Goal: Transaction & Acquisition: Book appointment/travel/reservation

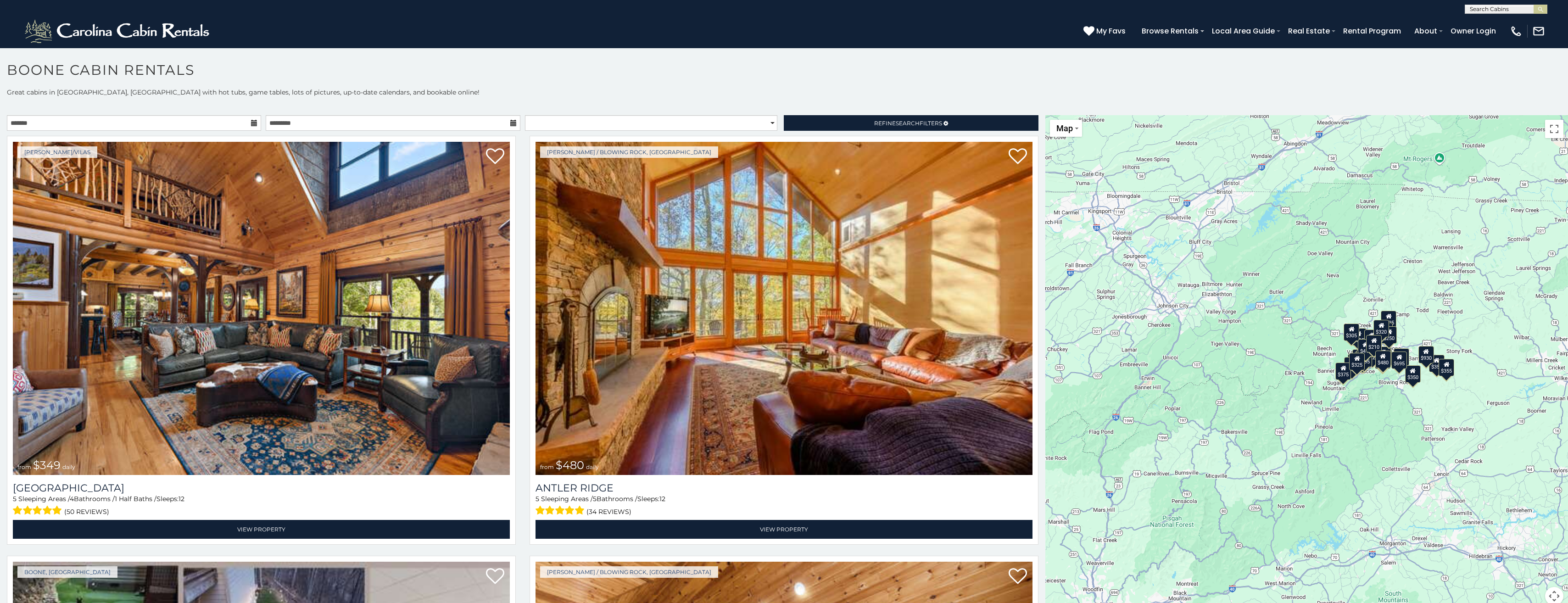
click at [1386, 318] on icon at bounding box center [1389, 316] width 6 height 6
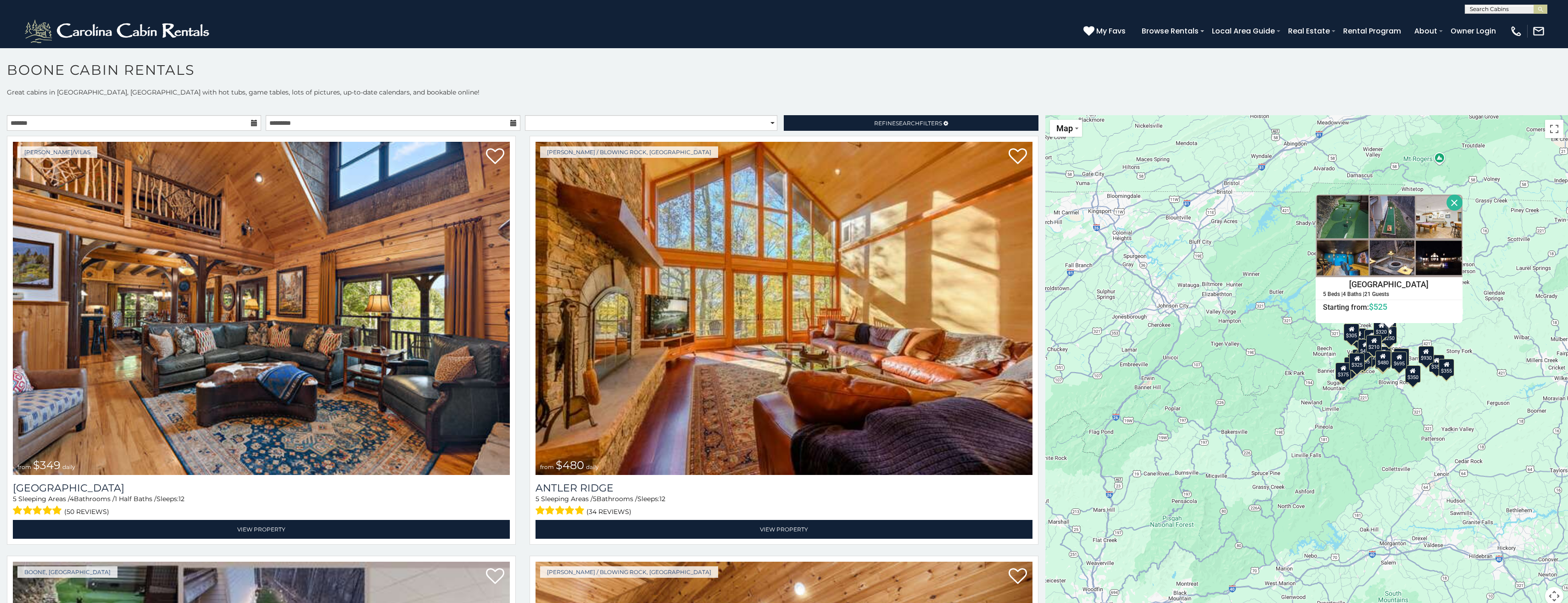
click at [1334, 328] on div "$349 $480 $525 $315 $355 $675 $635 $930 $400 $451 $330 $400 $485 $460 $395 $255…" at bounding box center [1306, 366] width 522 height 501
click at [1322, 347] on div "$349 $480 $525 $315 $355 $675 $635 $930 $400 $451 $330 $400 $485 $460 $395 $255…" at bounding box center [1306, 366] width 522 height 501
click at [1313, 337] on div "$349 $480 $525 $315 $355 $675 $635 $930 $400 $451 $330 $400 $485 $460 $395 $255…" at bounding box center [1306, 366] width 522 height 501
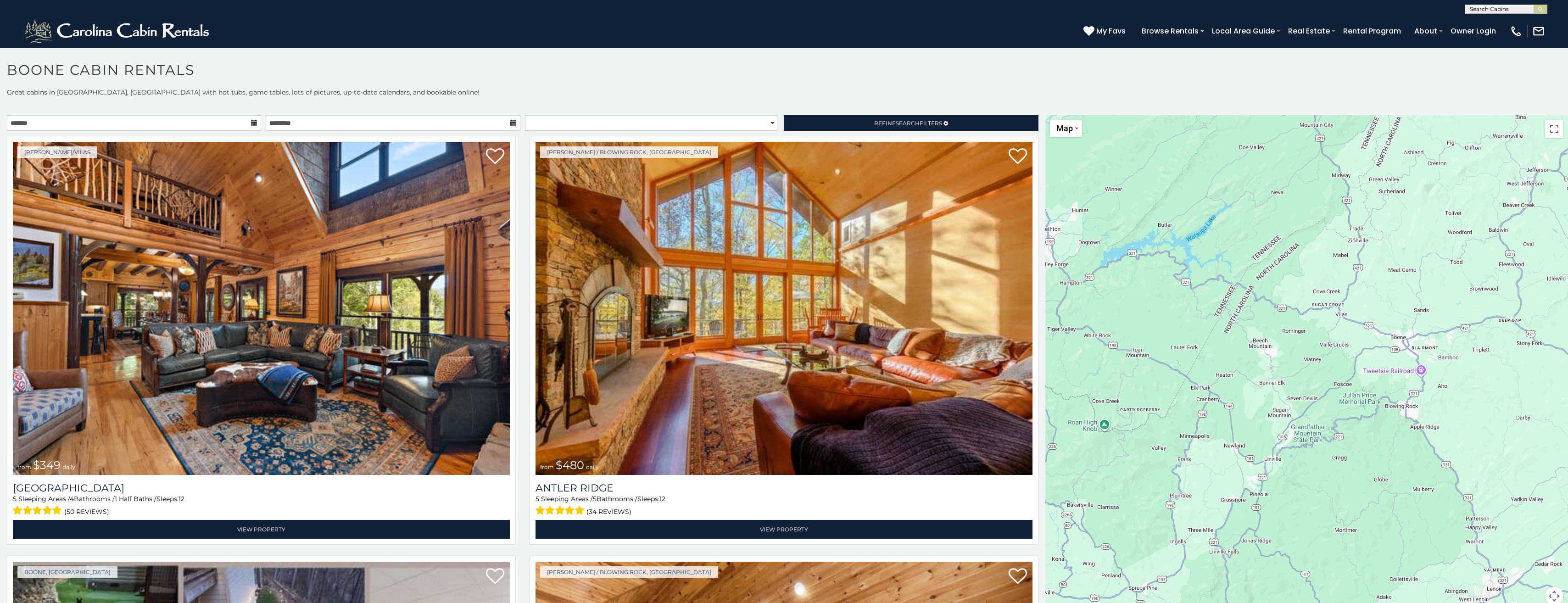
drag, startPoint x: 1271, startPoint y: 303, endPoint x: 1257, endPoint y: 288, distance: 20.5
click at [1258, 288] on div at bounding box center [1306, 366] width 522 height 501
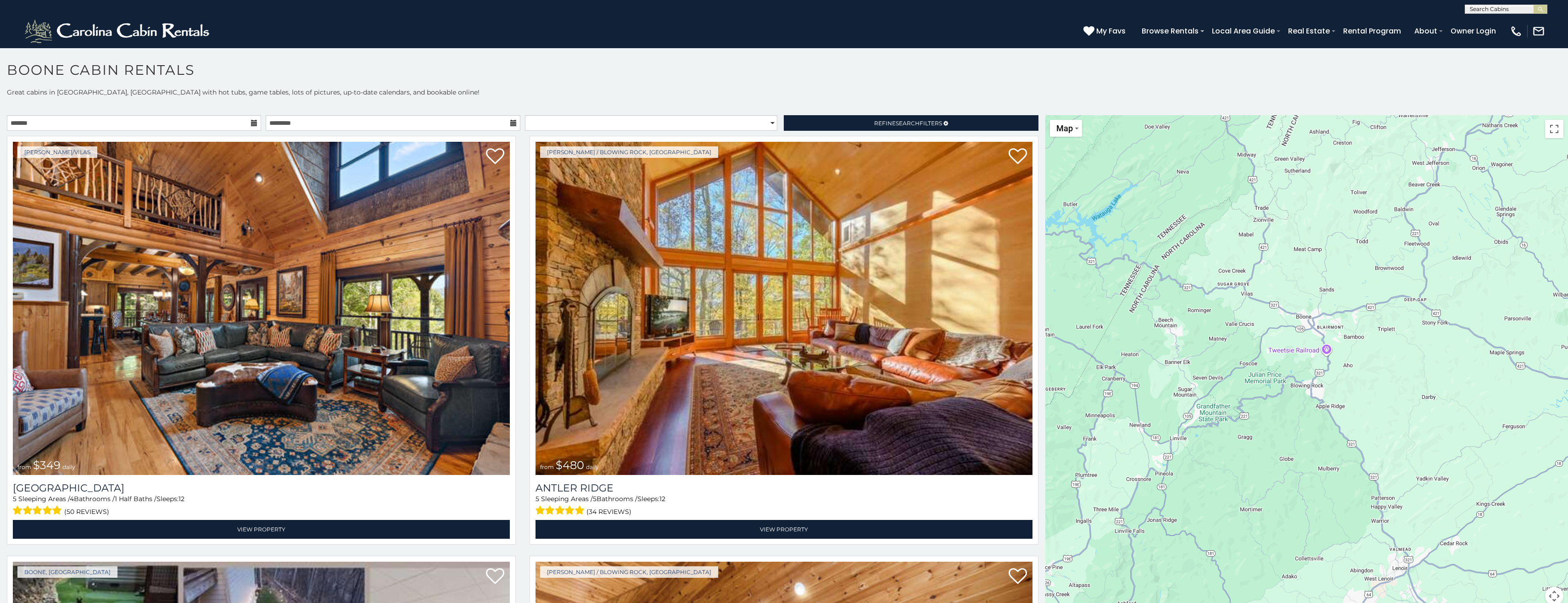
drag, startPoint x: 1327, startPoint y: 287, endPoint x: 1233, endPoint y: 281, distance: 94.2
click at [1239, 282] on div at bounding box center [1306, 366] width 522 height 501
click at [1263, 269] on div at bounding box center [1306, 366] width 522 height 501
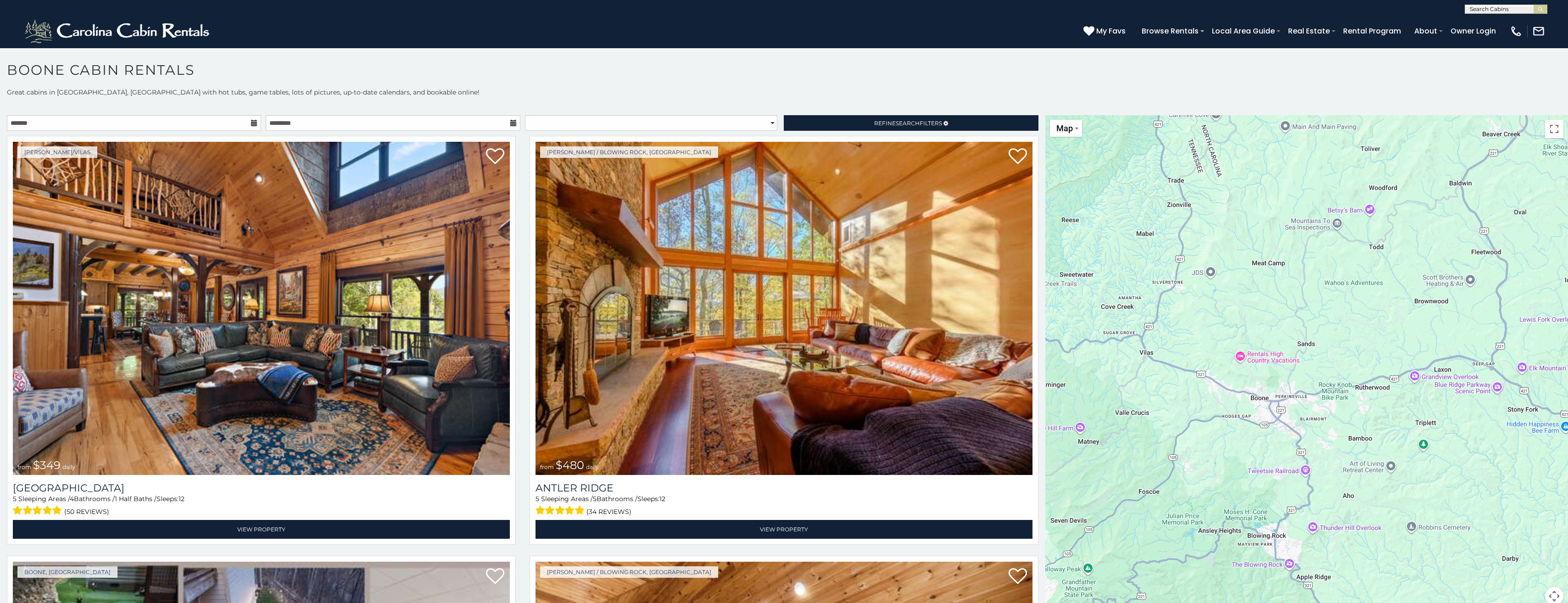
drag, startPoint x: 1309, startPoint y: 303, endPoint x: 1244, endPoint y: 341, distance: 75.3
click at [1239, 343] on div at bounding box center [1306, 366] width 522 height 501
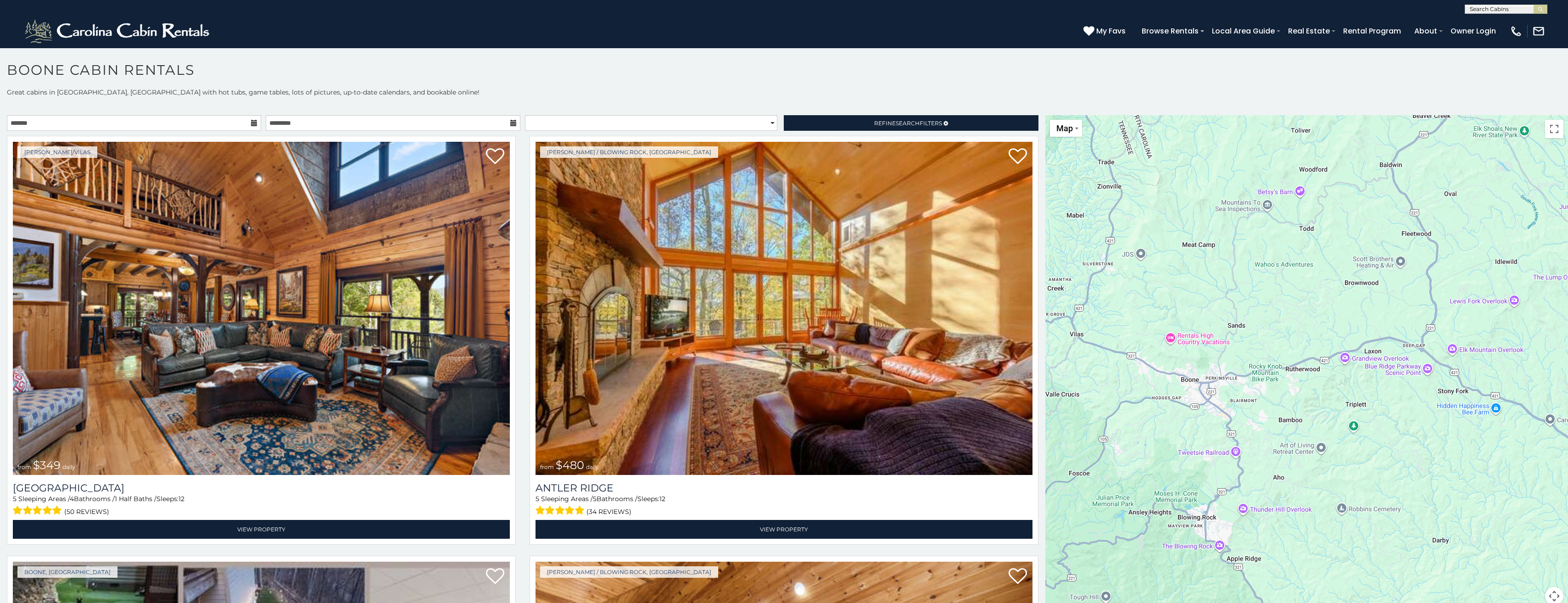
drag, startPoint x: 1258, startPoint y: 261, endPoint x: 1208, endPoint y: 244, distance: 52.8
click at [1209, 244] on div at bounding box center [1306, 366] width 522 height 501
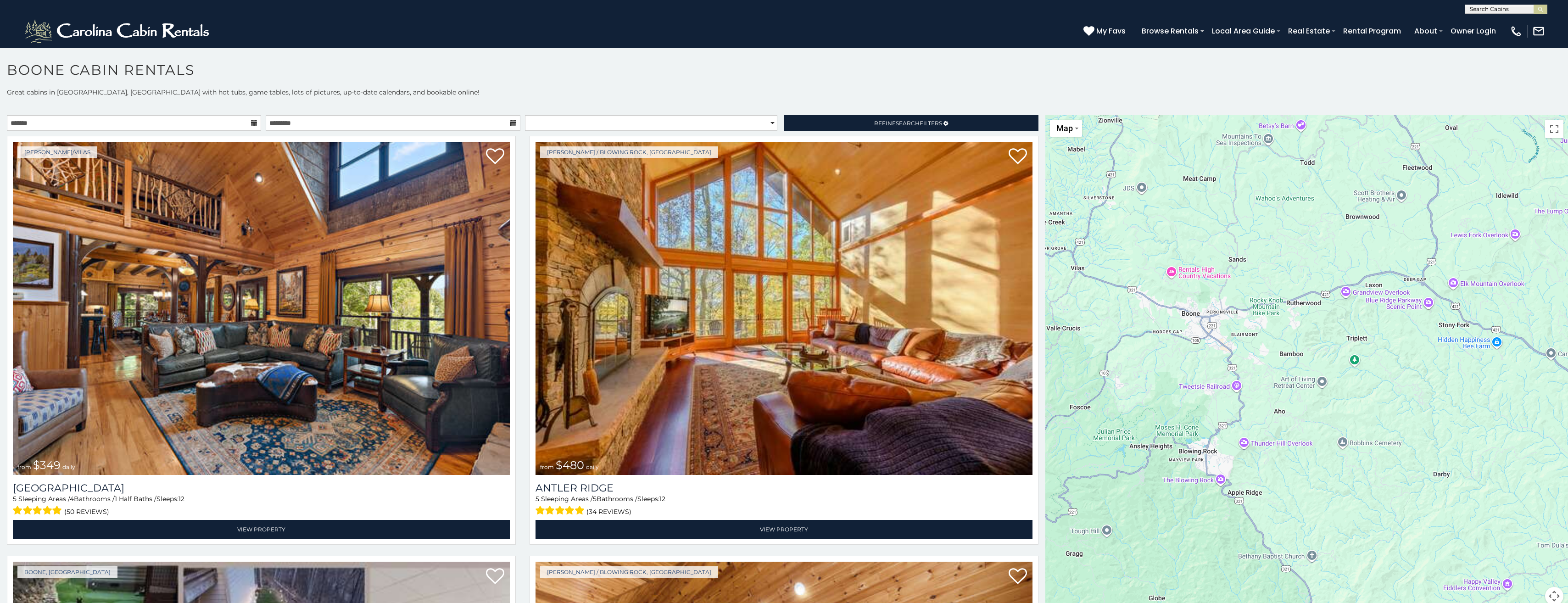
drag, startPoint x: 1269, startPoint y: 295, endPoint x: 1276, endPoint y: 229, distance: 66.4
click at [1276, 229] on div at bounding box center [1306, 366] width 522 height 501
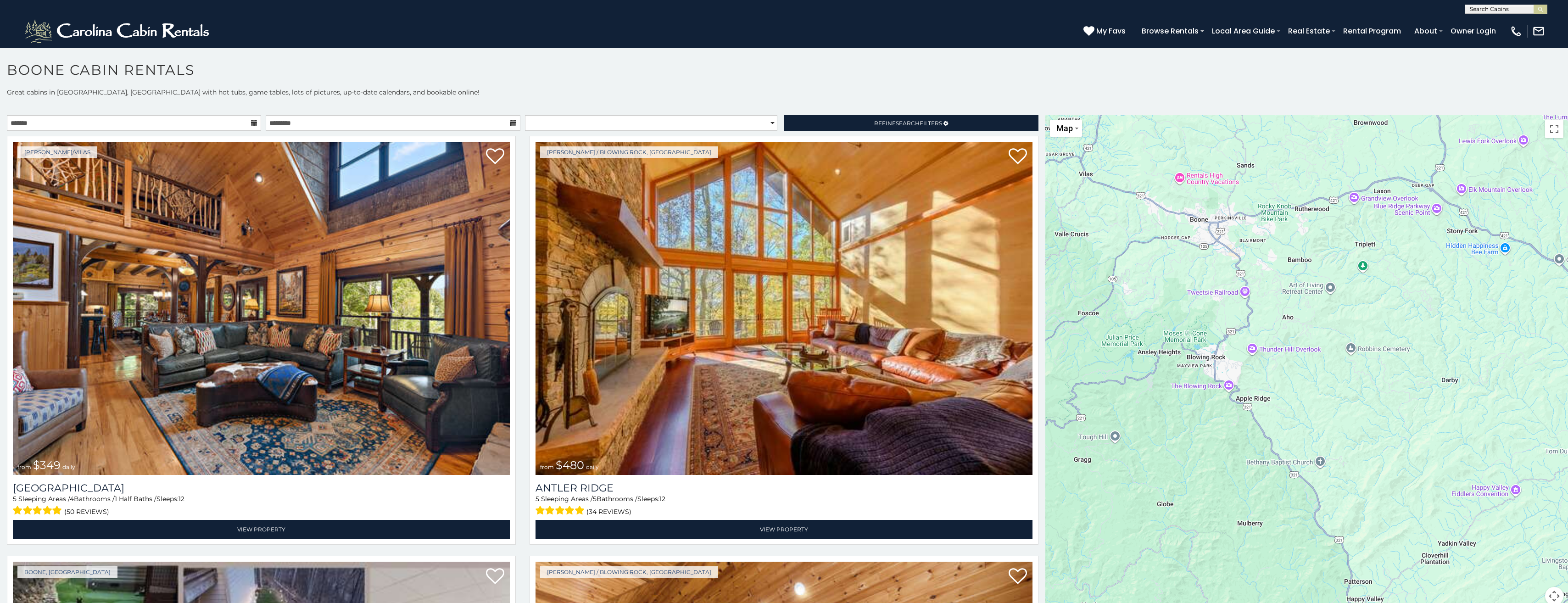
drag, startPoint x: 1285, startPoint y: 324, endPoint x: 1293, endPoint y: 229, distance: 95.3
click at [1293, 229] on div at bounding box center [1306, 366] width 522 height 501
click at [1275, 256] on div at bounding box center [1306, 366] width 522 height 501
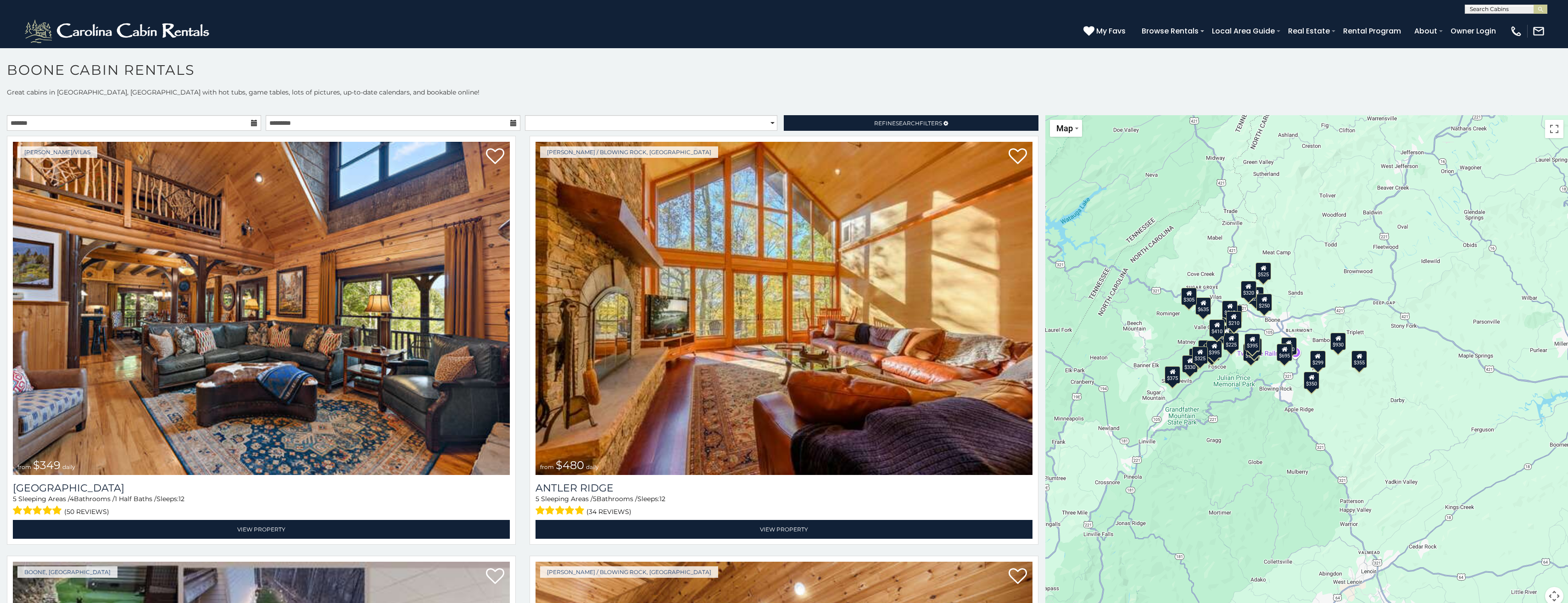
click at [1311, 283] on div "$349 $480 $525 $315 $355 $675 $635 $930 $400 $451 $330 $400 $485 $460 $395 $255…" at bounding box center [1306, 366] width 522 height 501
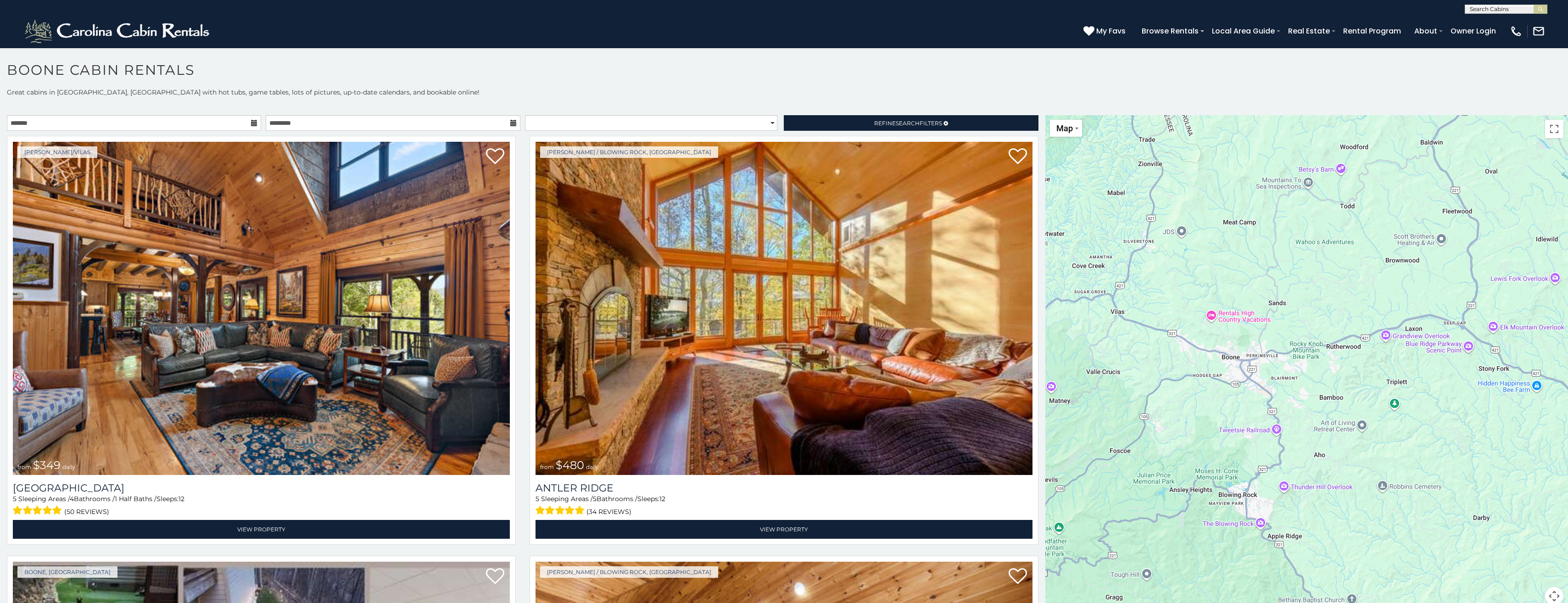
click at [1309, 313] on div at bounding box center [1306, 366] width 522 height 501
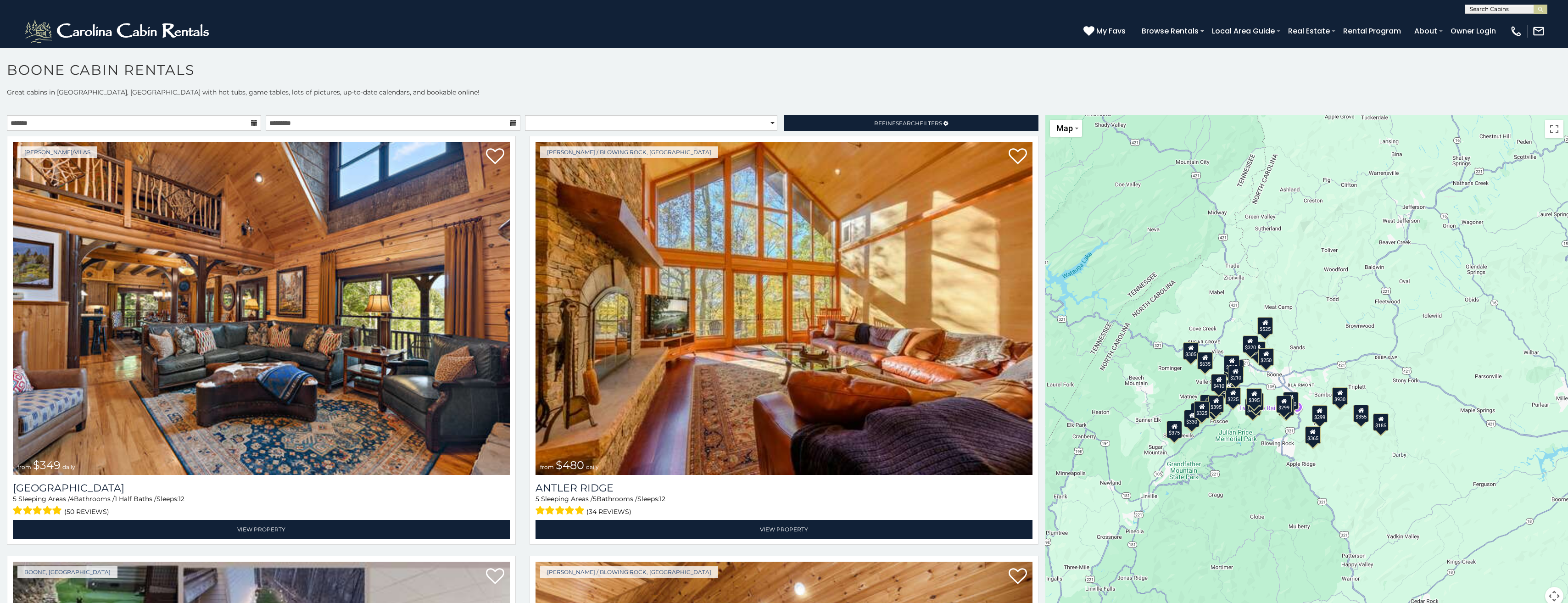
click at [253, 123] on icon at bounding box center [254, 123] width 6 height 6
click at [213, 125] on input "text" at bounding box center [134, 123] width 254 height 15
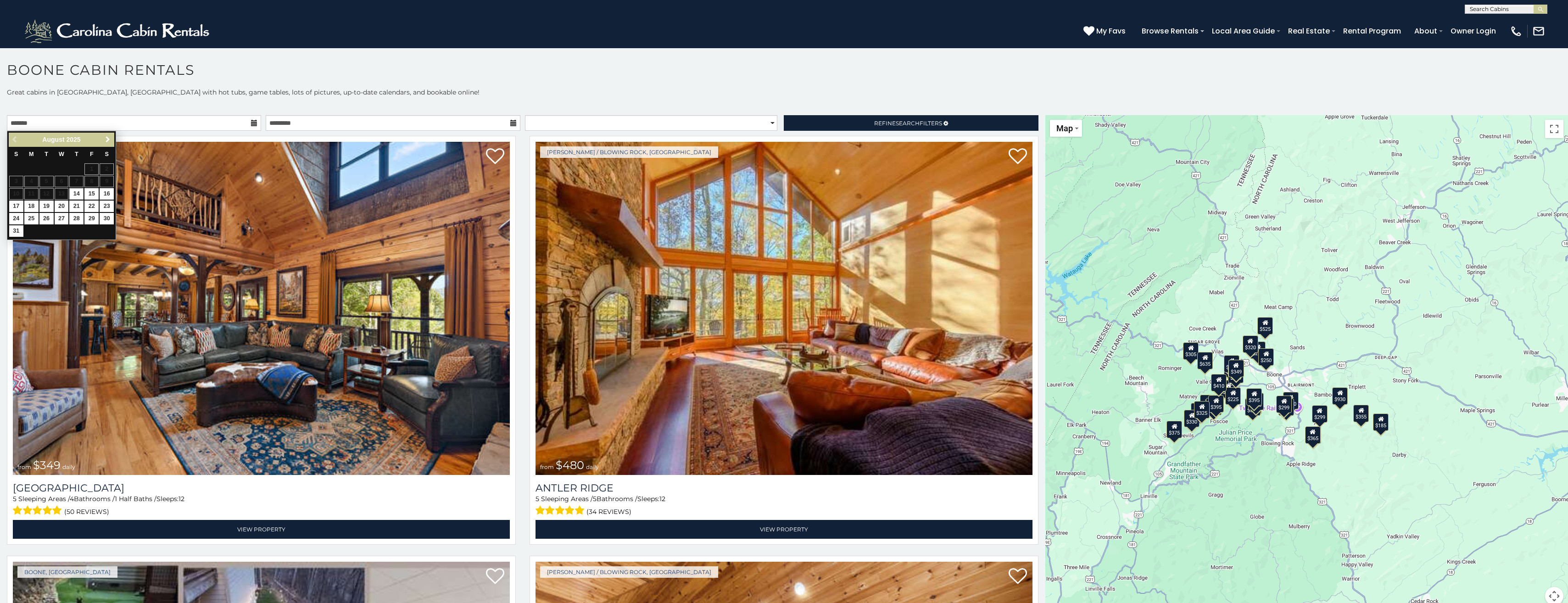
click at [105, 141] on span "Next" at bounding box center [108, 140] width 8 height 8
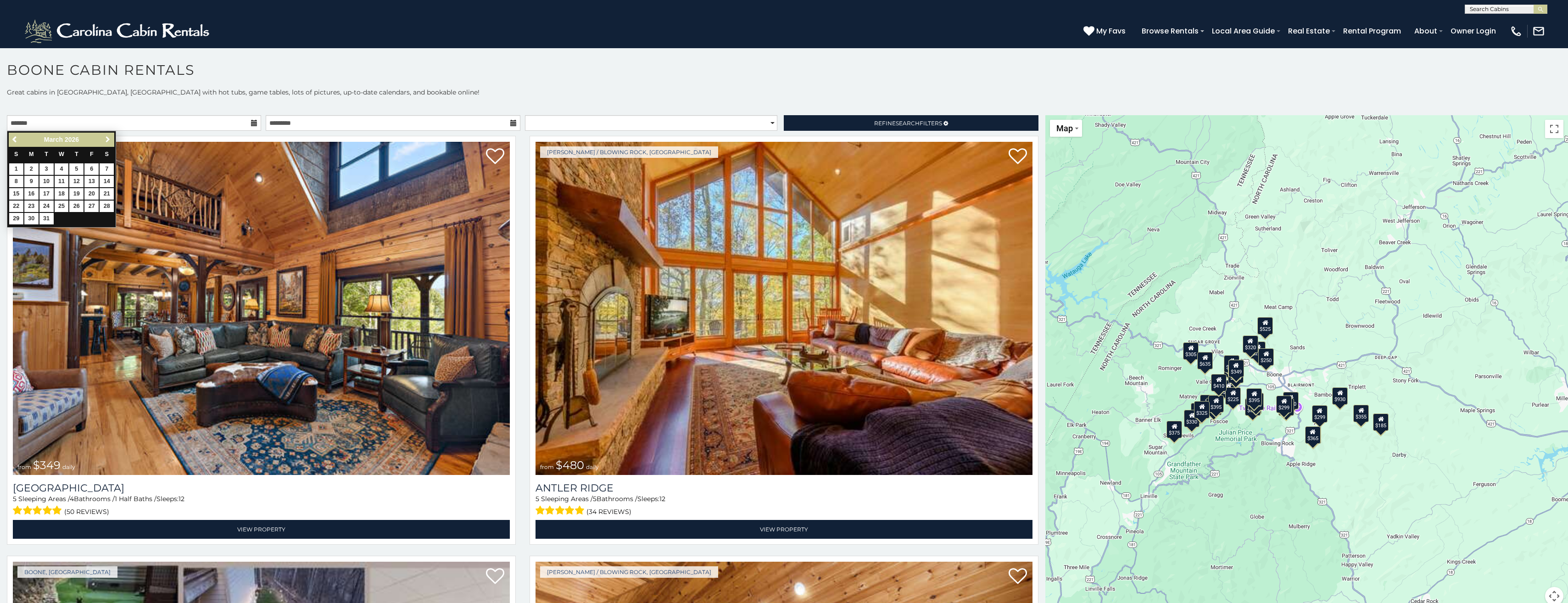
click at [105, 141] on span "Next" at bounding box center [108, 140] width 8 height 8
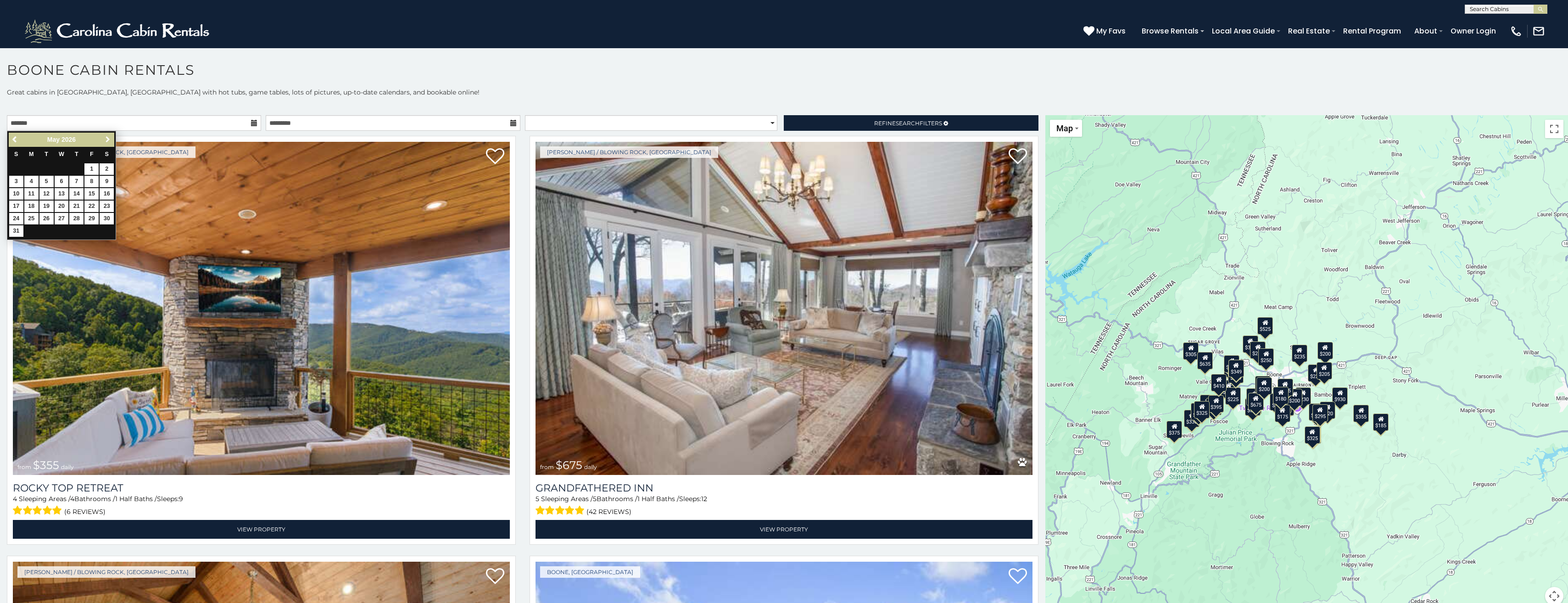
click at [105, 141] on span "Next" at bounding box center [108, 140] width 8 height 8
click at [111, 207] on link "26" at bounding box center [106, 206] width 15 height 11
type input "**********"
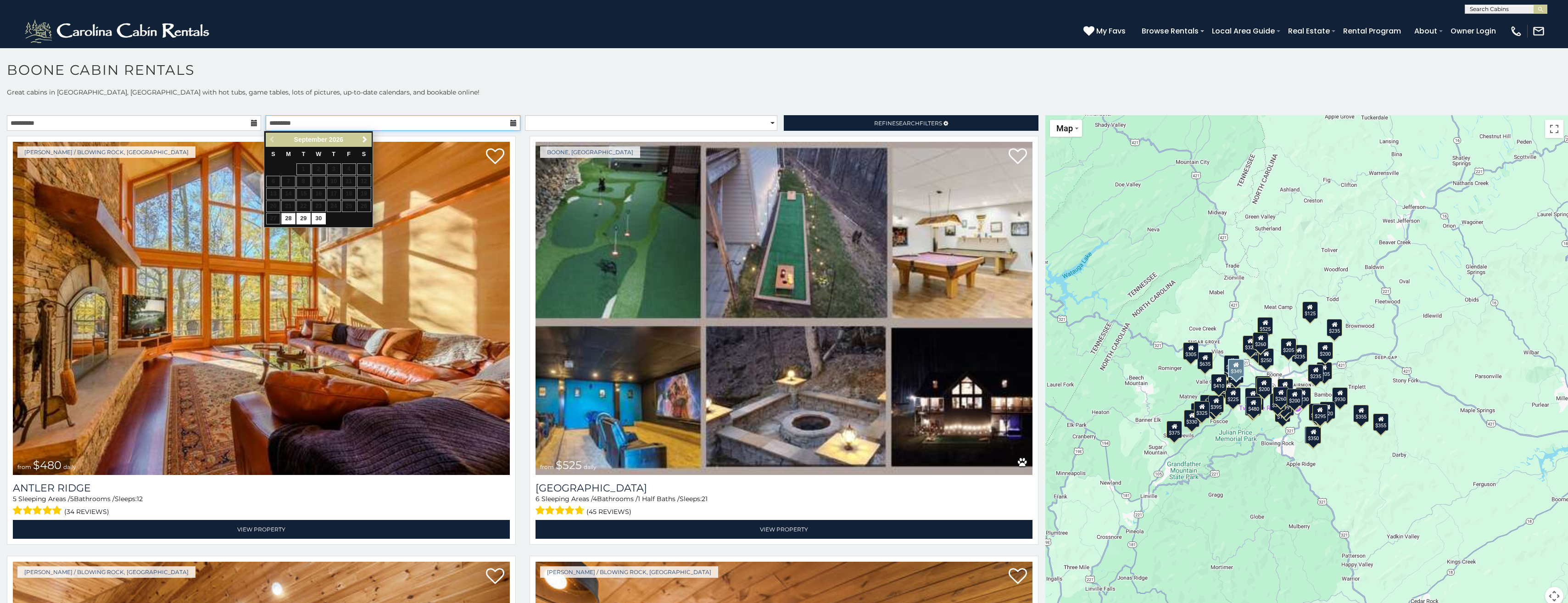
click at [406, 128] on input "text" at bounding box center [392, 123] width 254 height 15
click at [367, 140] on span "Next" at bounding box center [365, 140] width 8 height 8
click at [363, 167] on link "3" at bounding box center [364, 169] width 15 height 11
type input "**********"
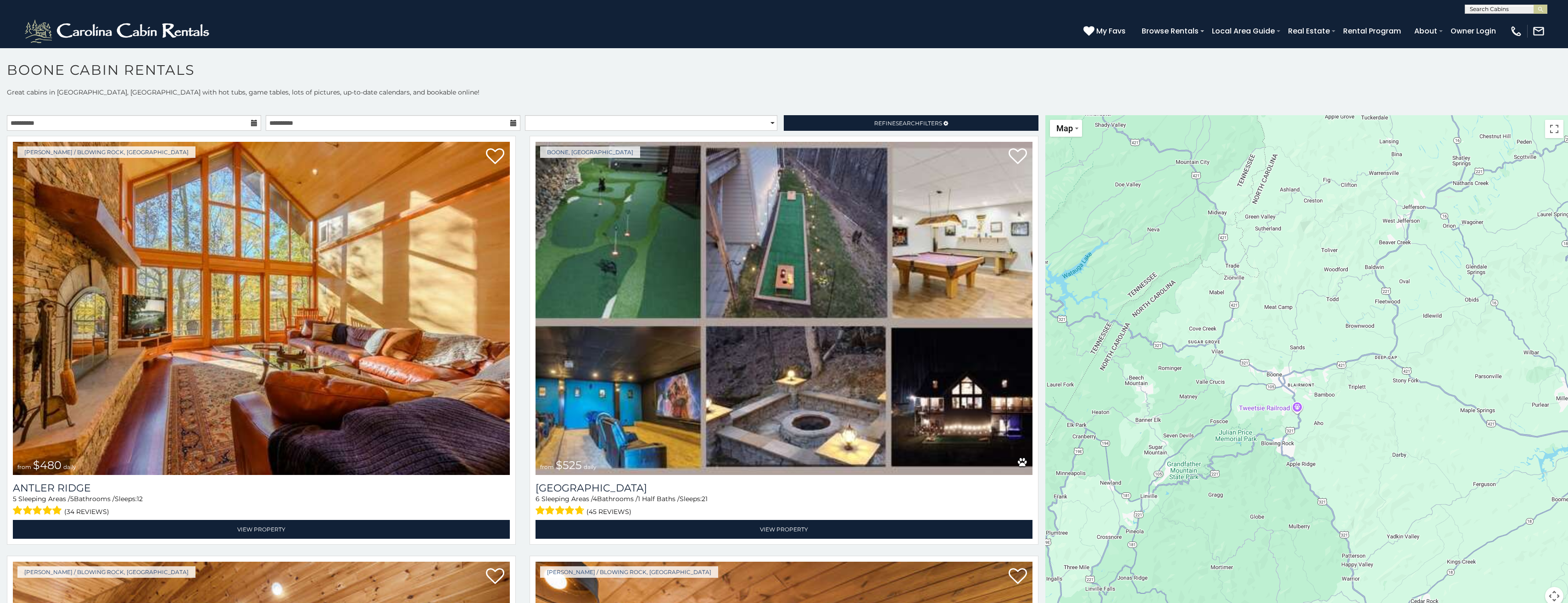
click at [499, 97] on div "**********" at bounding box center [784, 352] width 1568 height 529
click at [643, 123] on select "**********" at bounding box center [651, 123] width 252 height 15
click at [525, 116] on select "**********" at bounding box center [651, 123] width 252 height 15
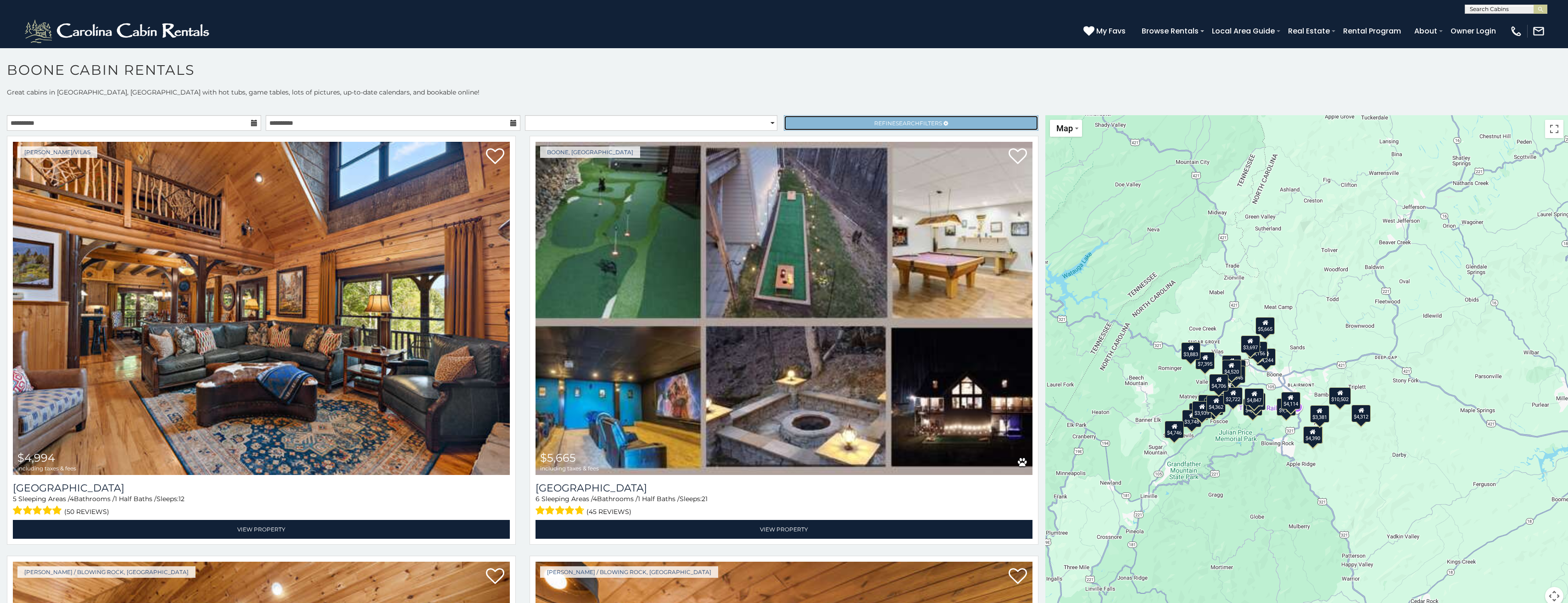
click at [829, 123] on link "Refine Search Filters" at bounding box center [911, 123] width 254 height 15
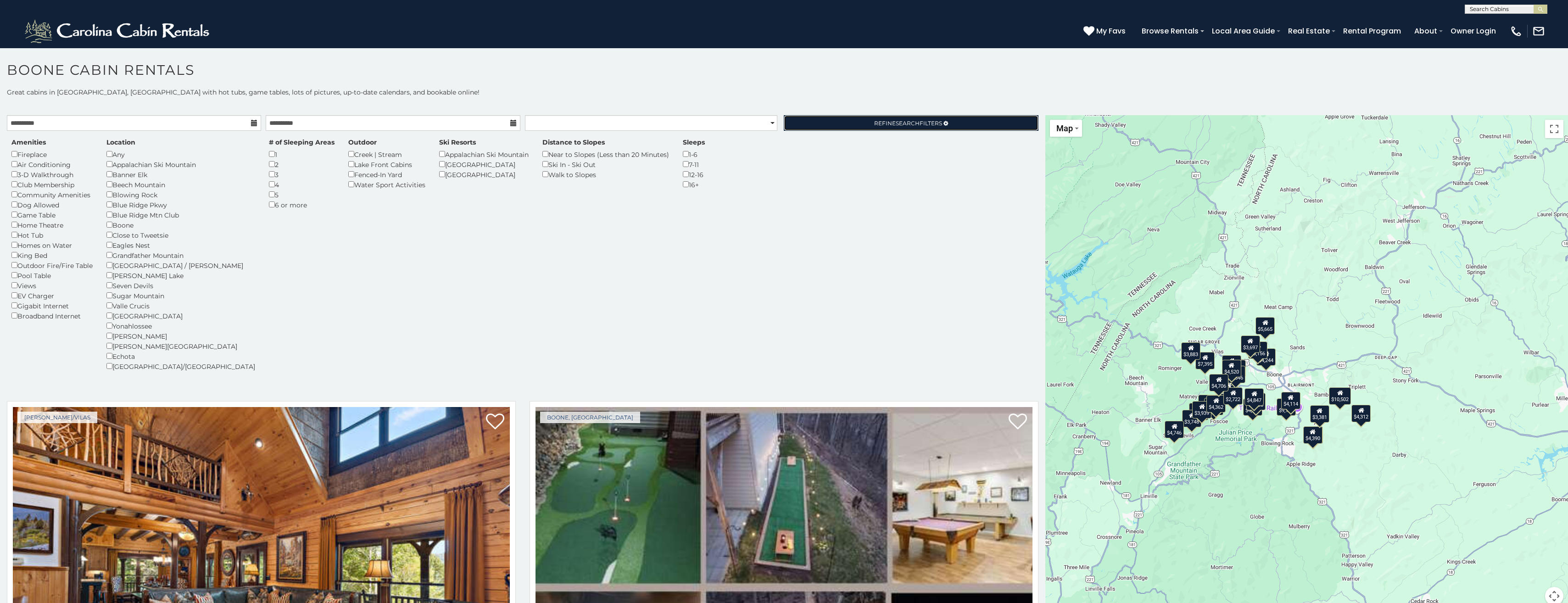
select select "*********"
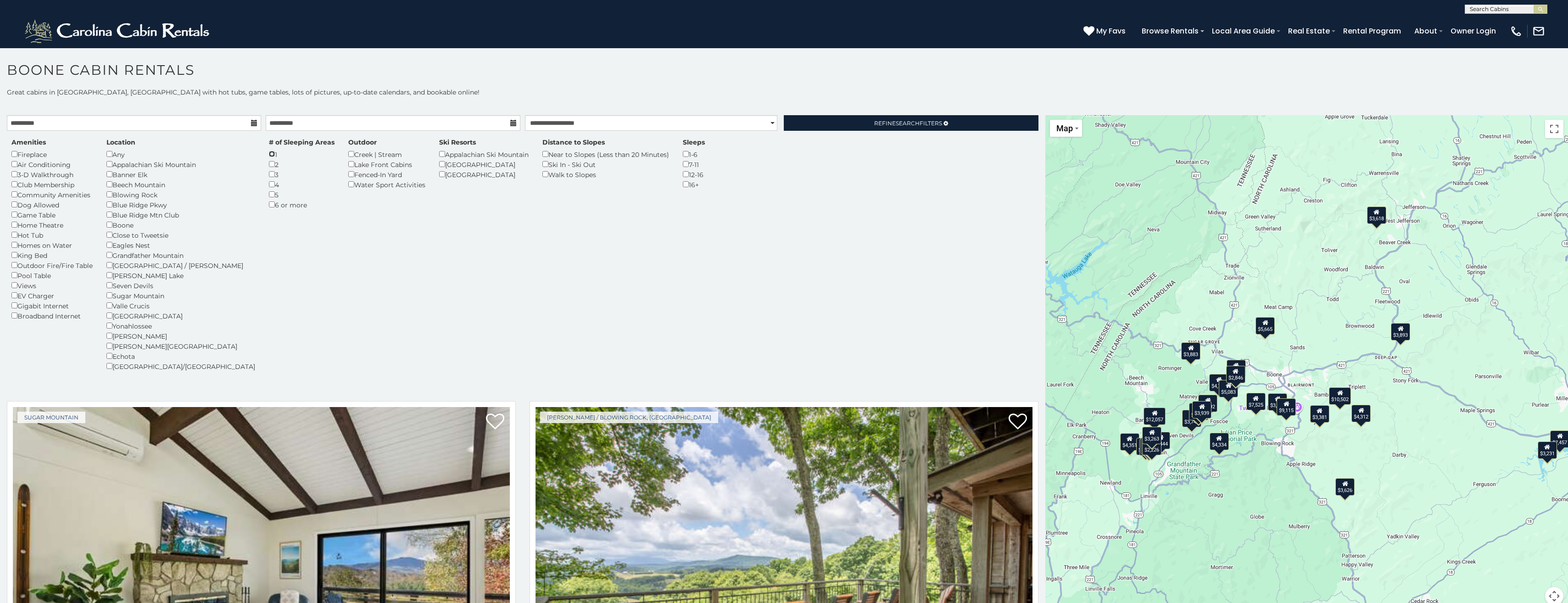
click at [269, 157] on div "1" at bounding box center [302, 154] width 66 height 10
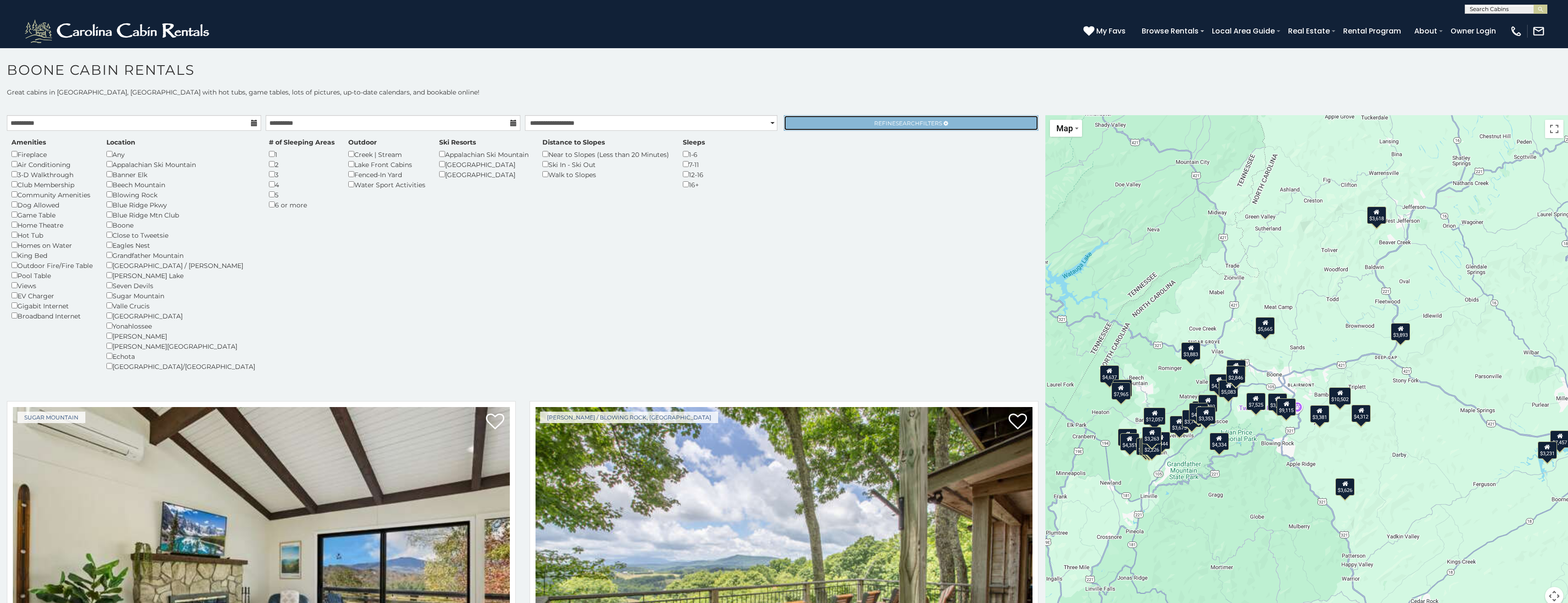
click at [843, 126] on link "Refine Search Filters" at bounding box center [911, 123] width 254 height 15
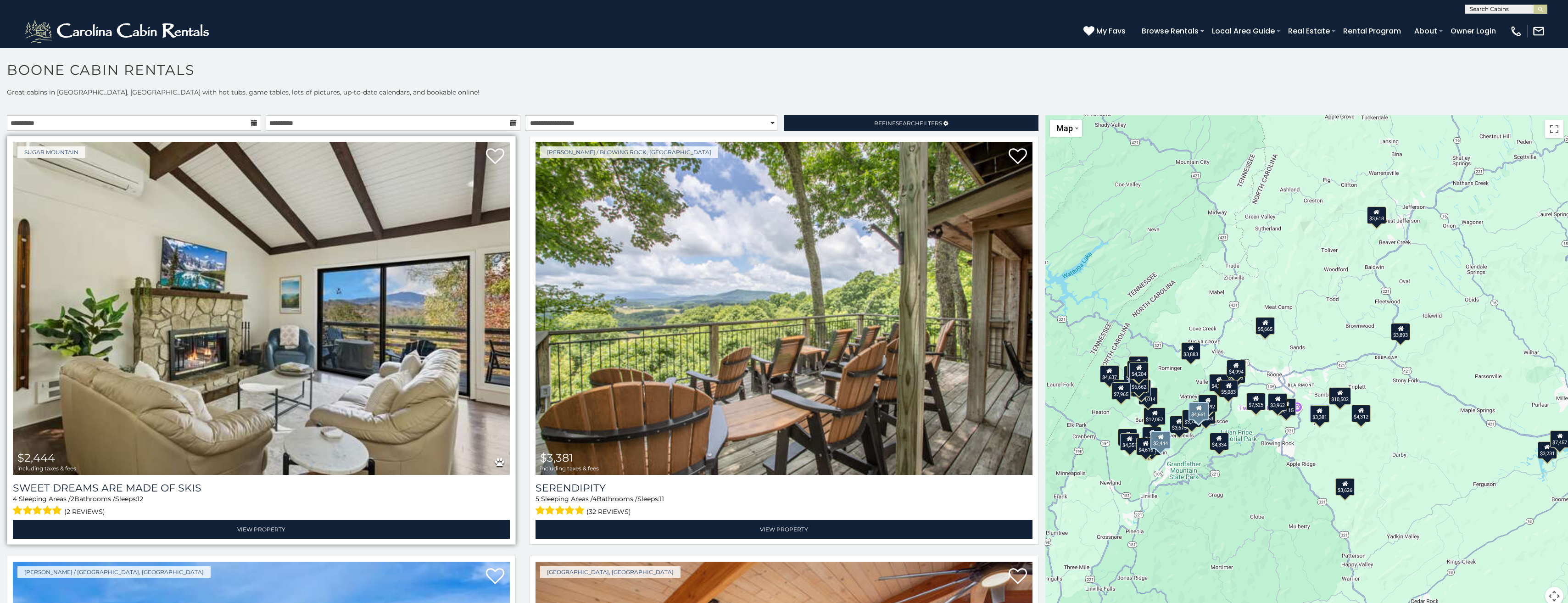
click at [241, 309] on img at bounding box center [262, 308] width 497 height 334
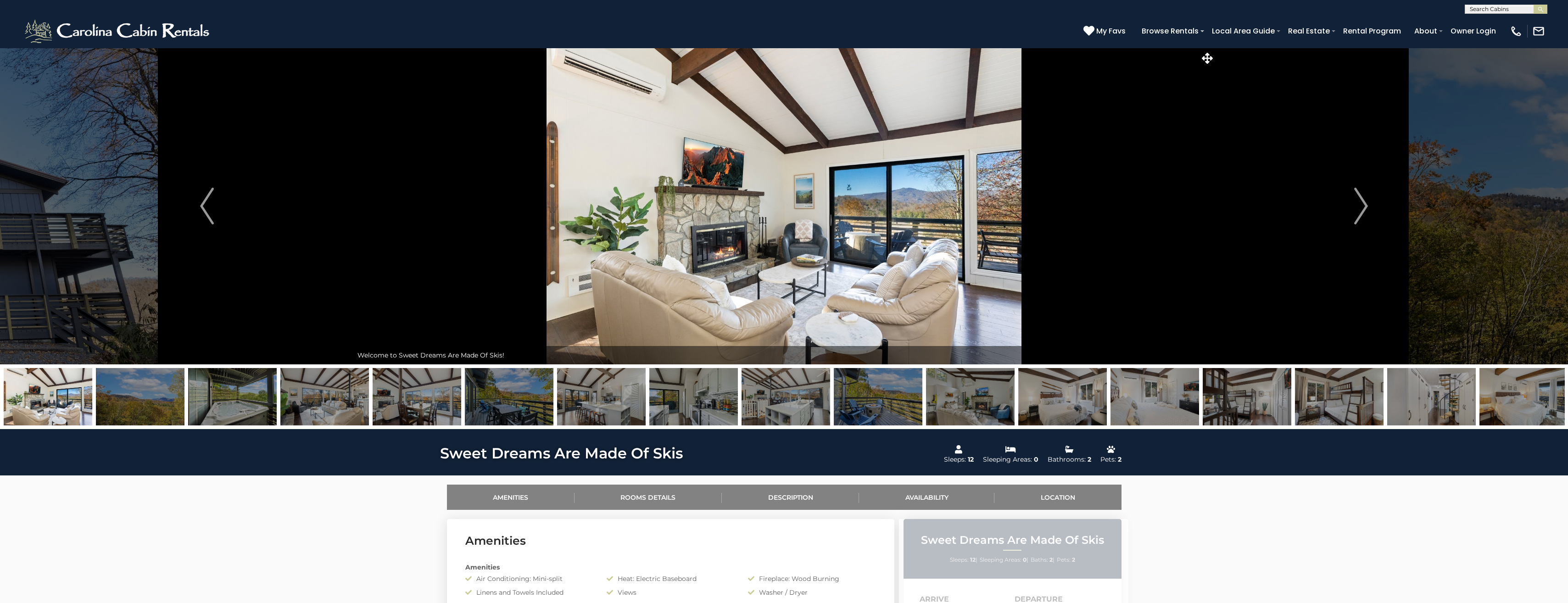
click at [1147, 182] on img at bounding box center [783, 206] width 862 height 317
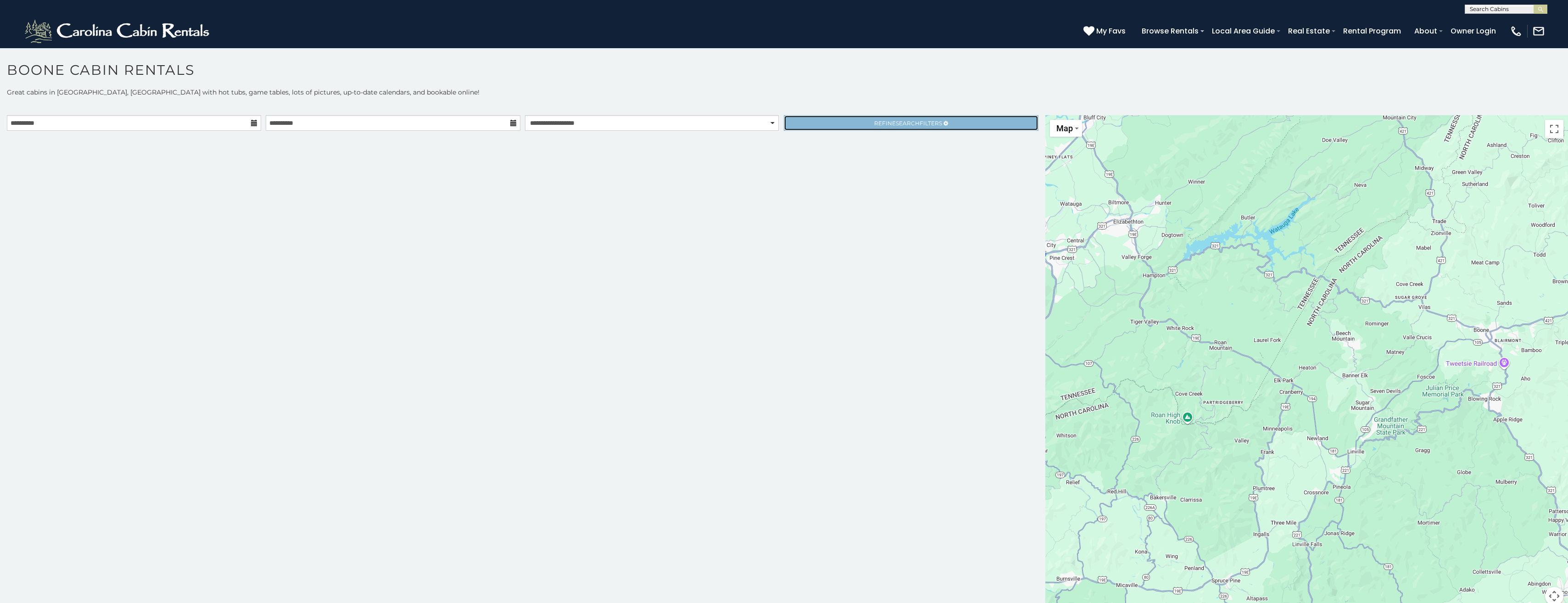
click at [814, 120] on link "Refine Search Filters" at bounding box center [911, 123] width 254 height 15
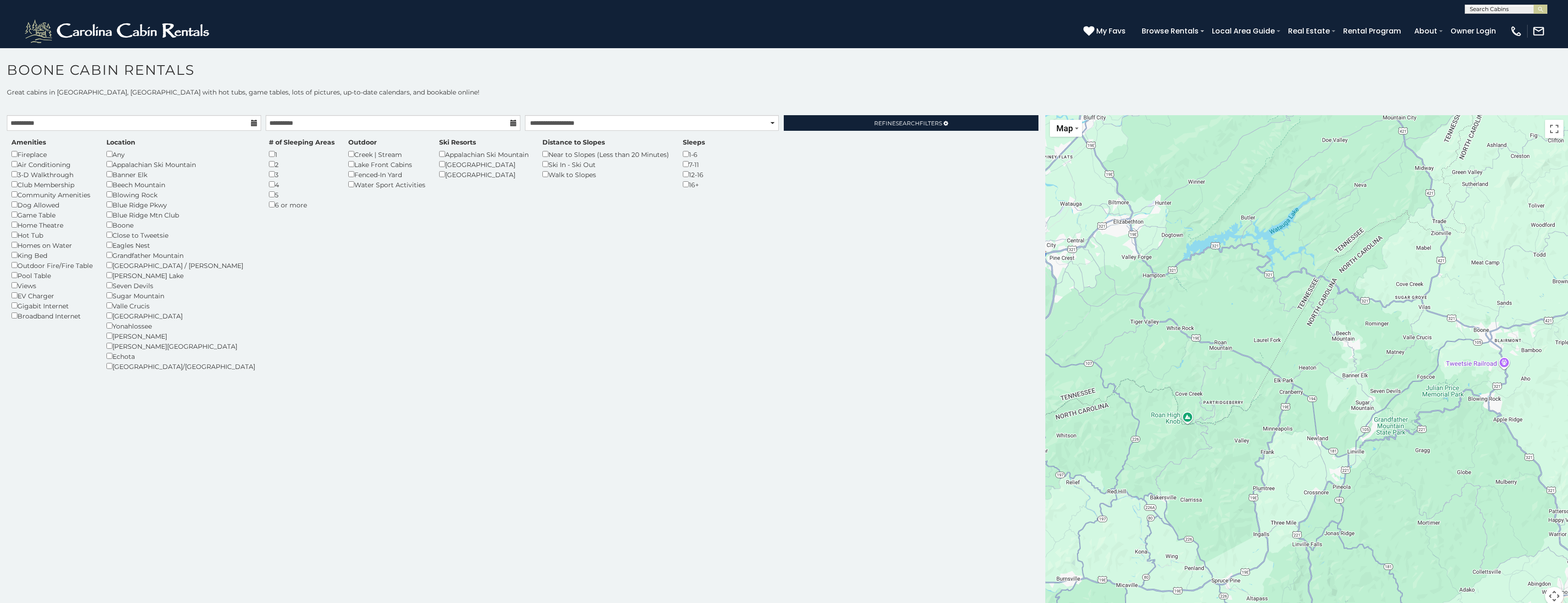
click at [110, 231] on div "Close to Tweetsie" at bounding box center [181, 235] width 148 height 10
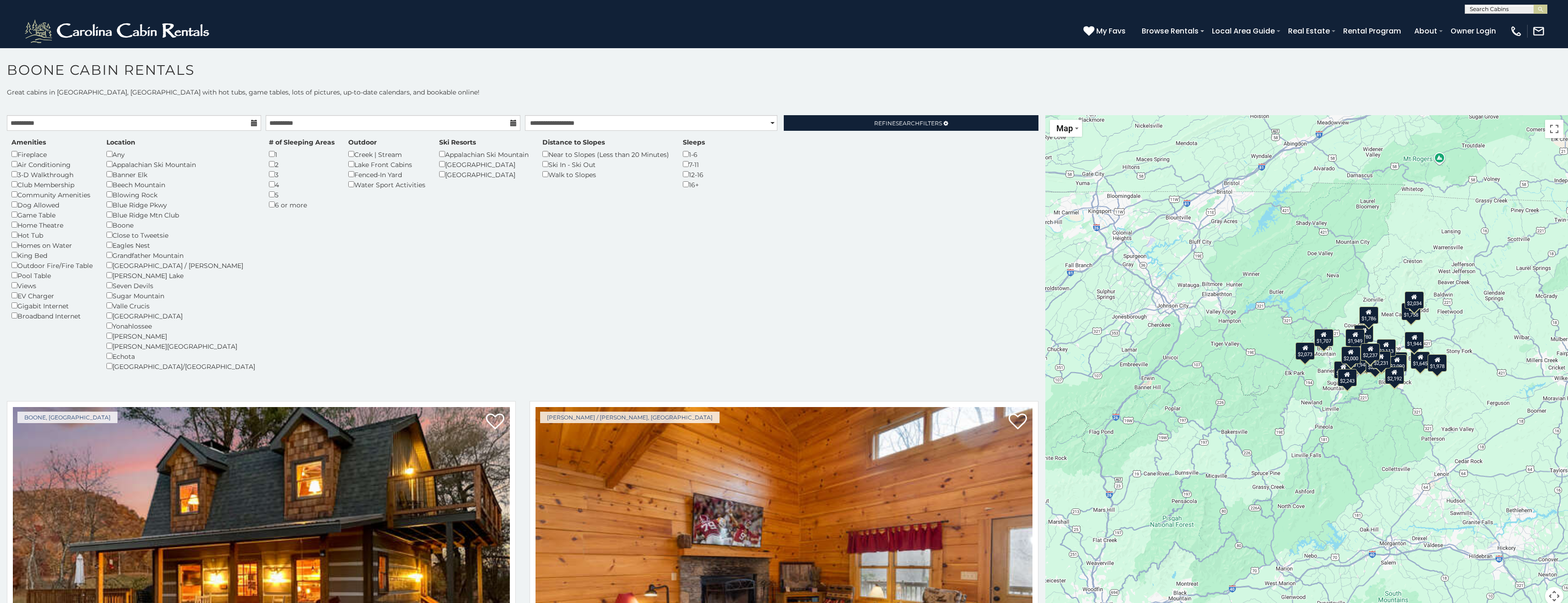
click at [269, 155] on div "1" at bounding box center [302, 154] width 66 height 10
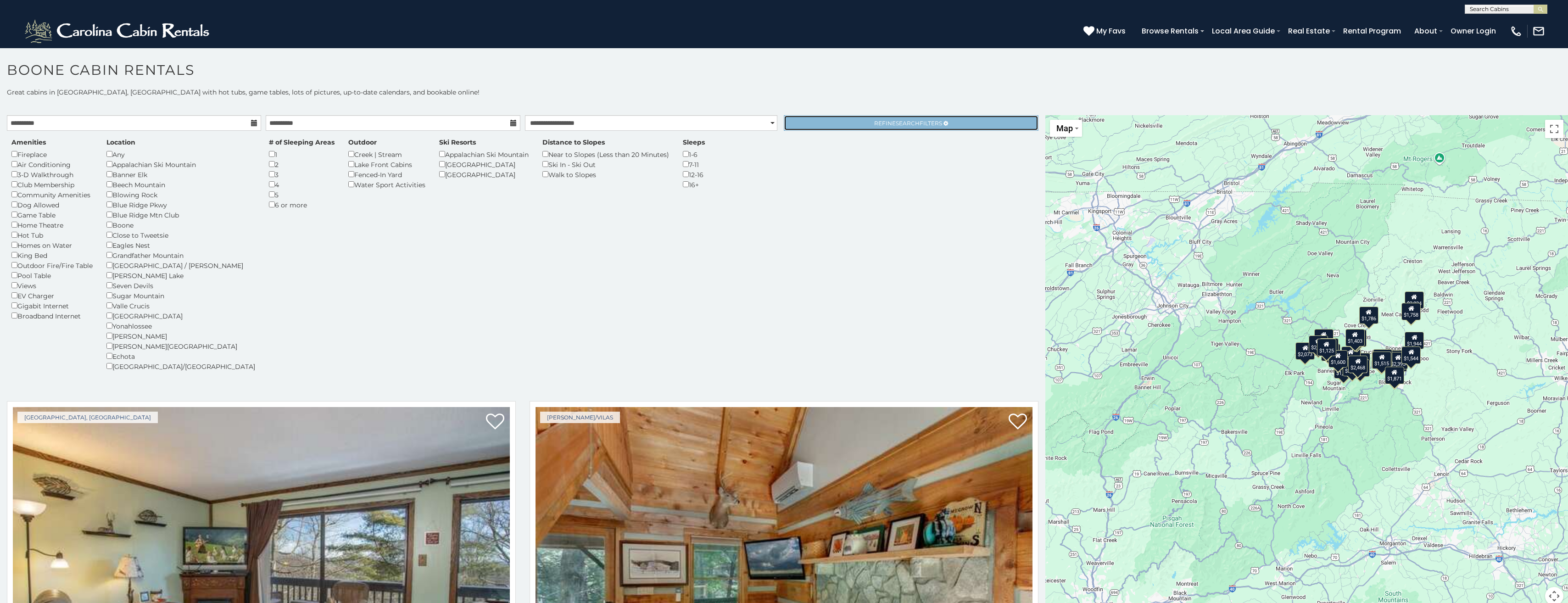
click at [847, 120] on link "Refine Search Filters" at bounding box center [911, 123] width 254 height 15
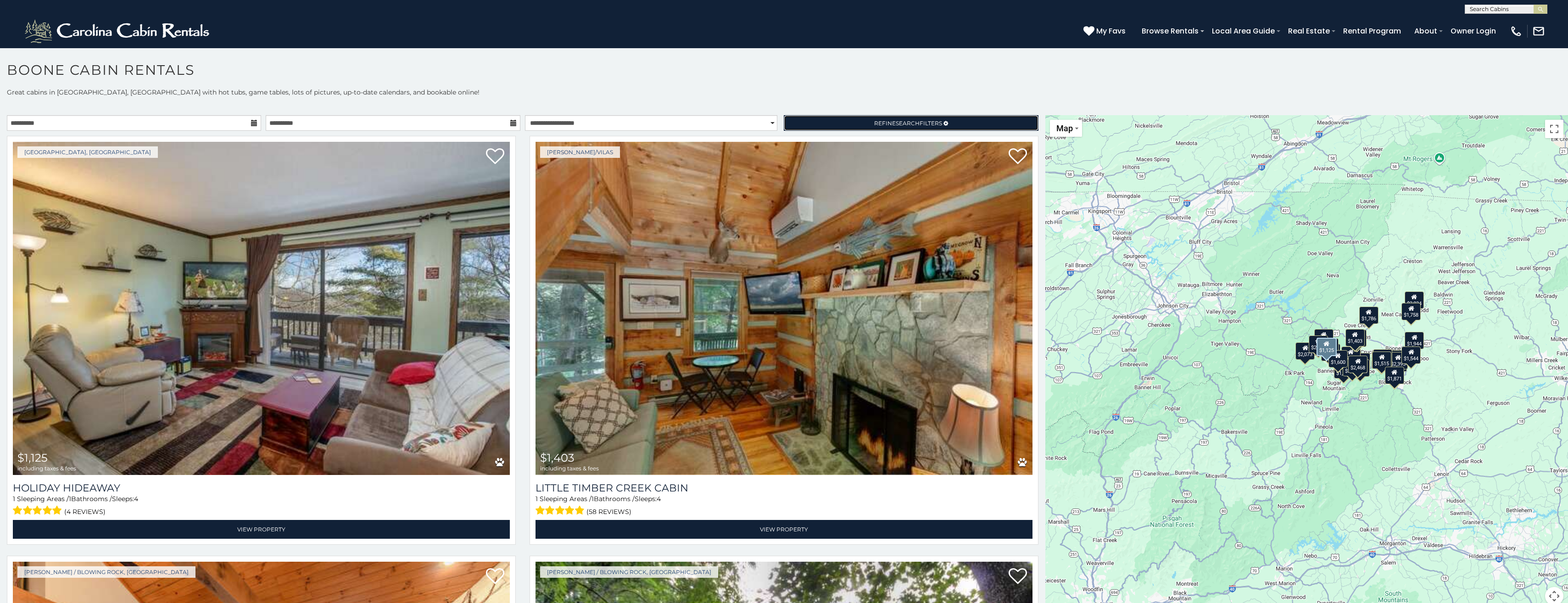
scroll to position [46, 0]
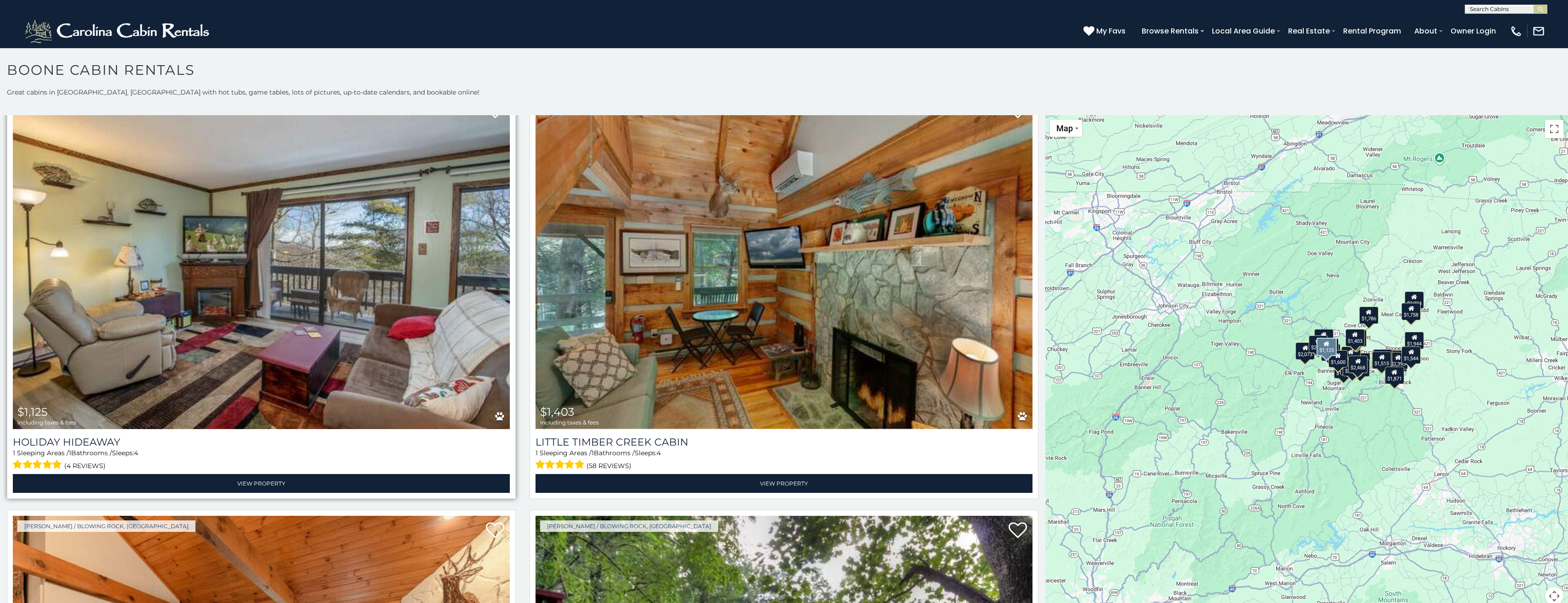
click at [385, 285] on img at bounding box center [262, 262] width 497 height 334
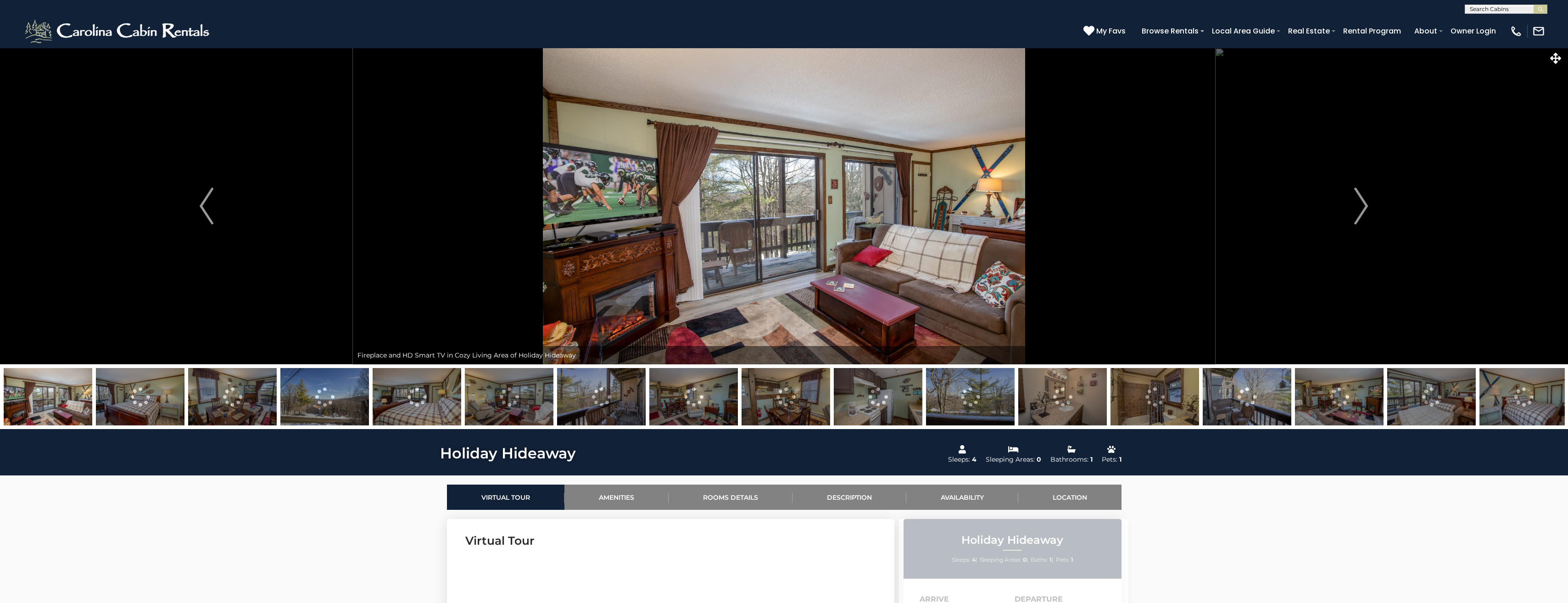
click at [649, 206] on img at bounding box center [783, 206] width 862 height 317
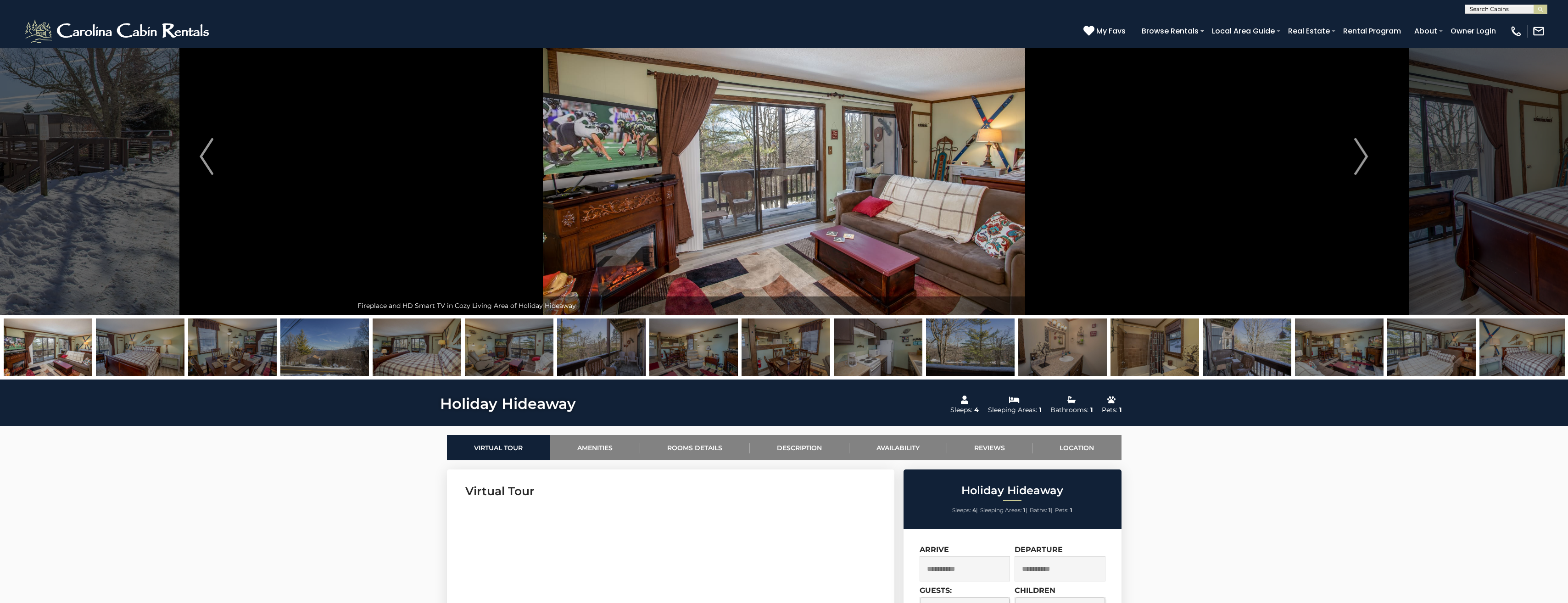
scroll to position [46, 0]
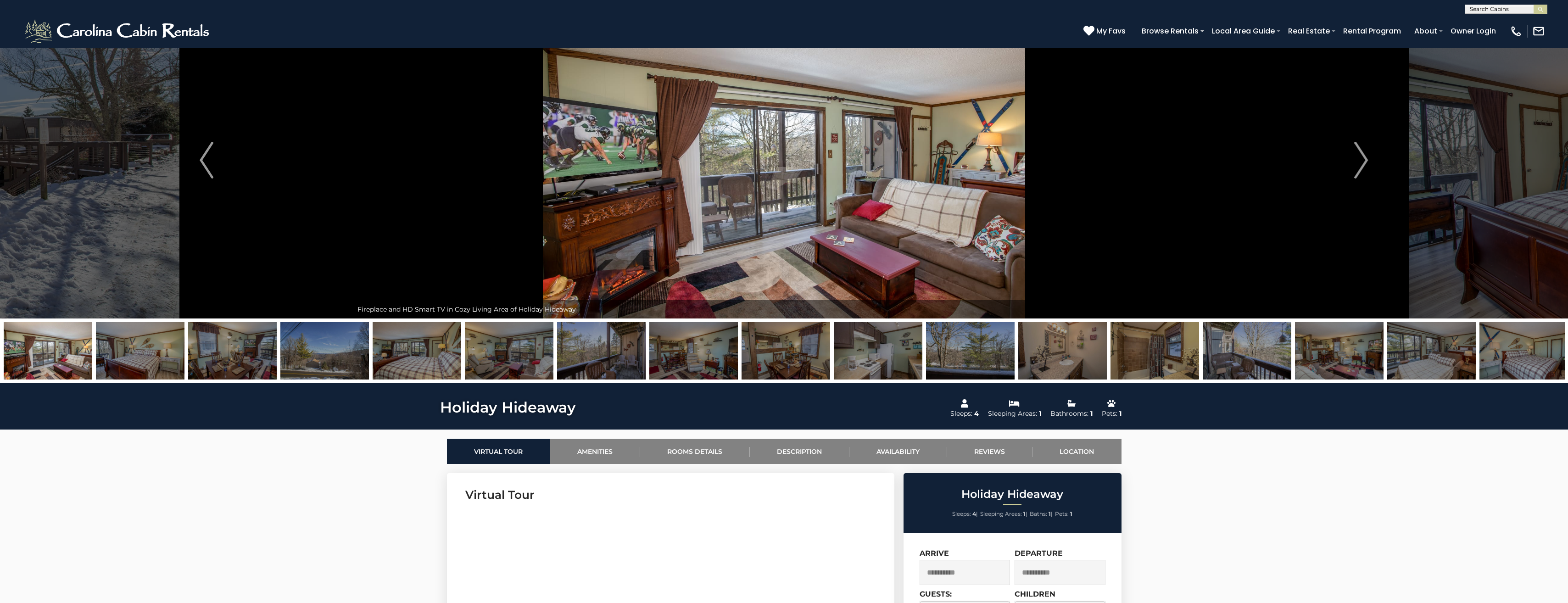
click at [662, 205] on img at bounding box center [783, 160] width 862 height 317
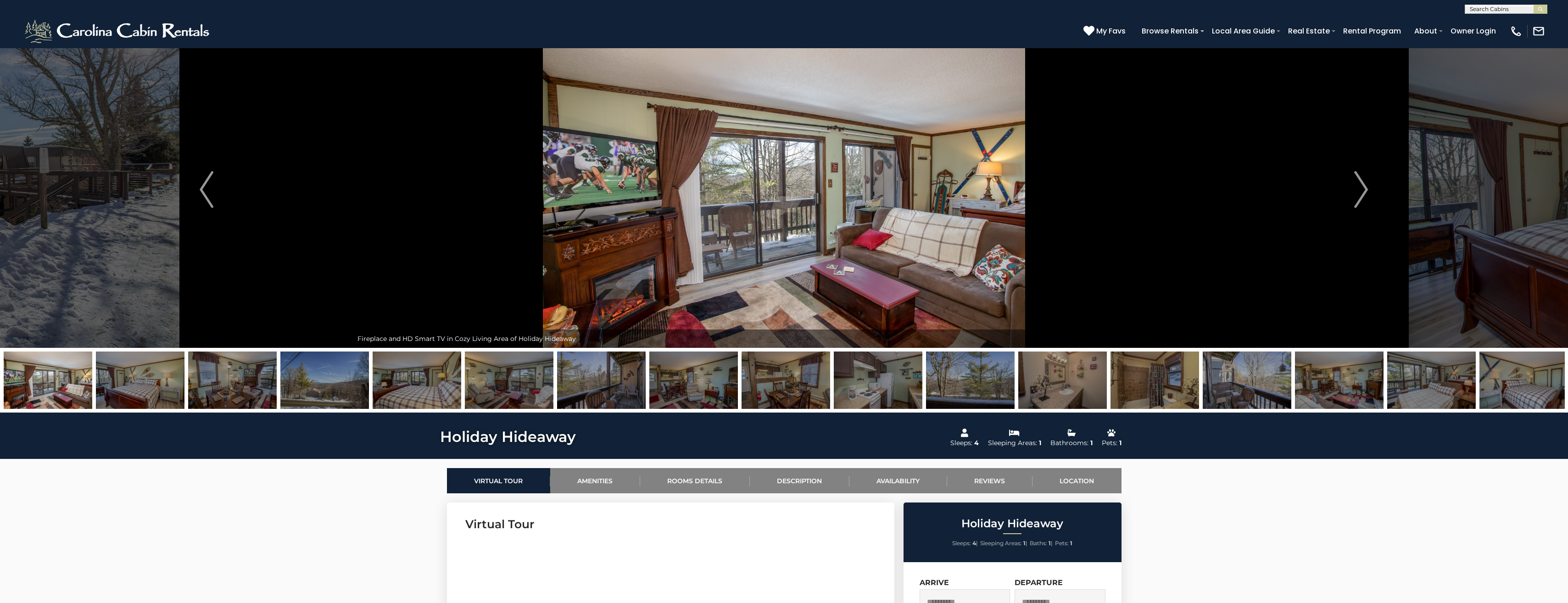
scroll to position [0, 0]
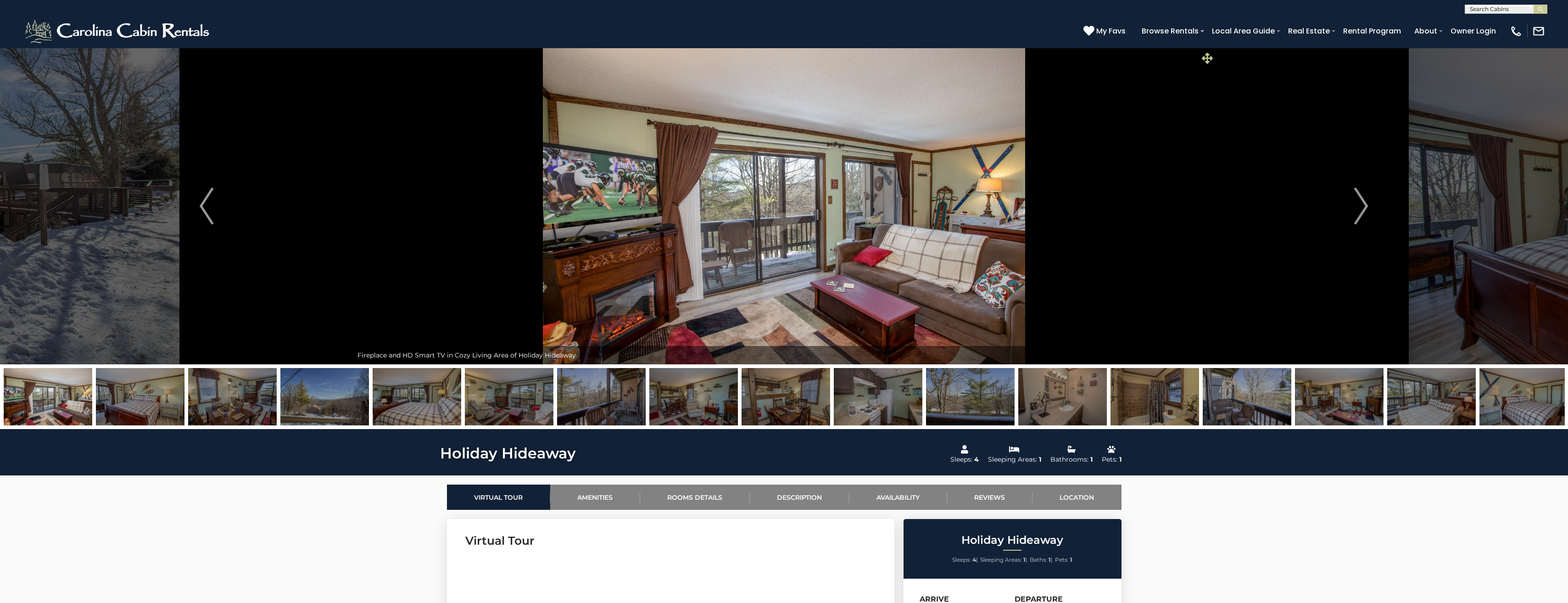
click at [1213, 57] on span at bounding box center [1207, 57] width 16 height 16
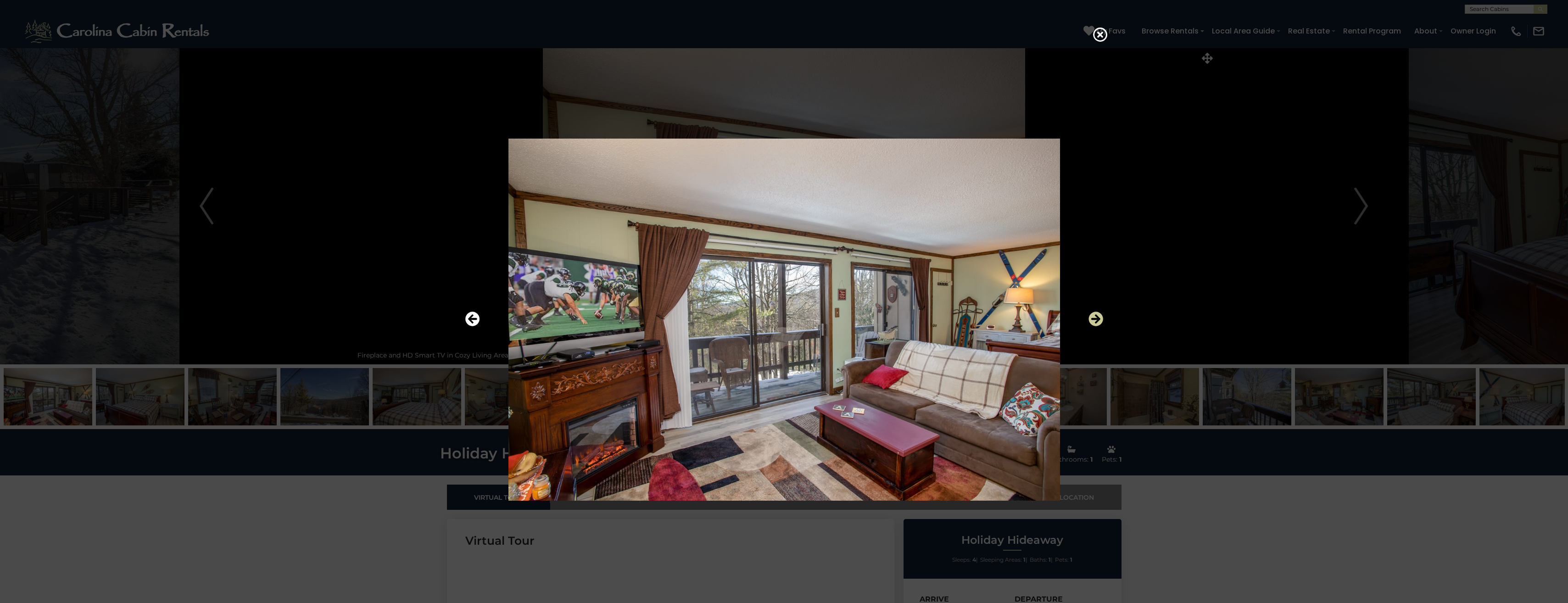
click at [1097, 318] on icon "Next" at bounding box center [1095, 319] width 15 height 15
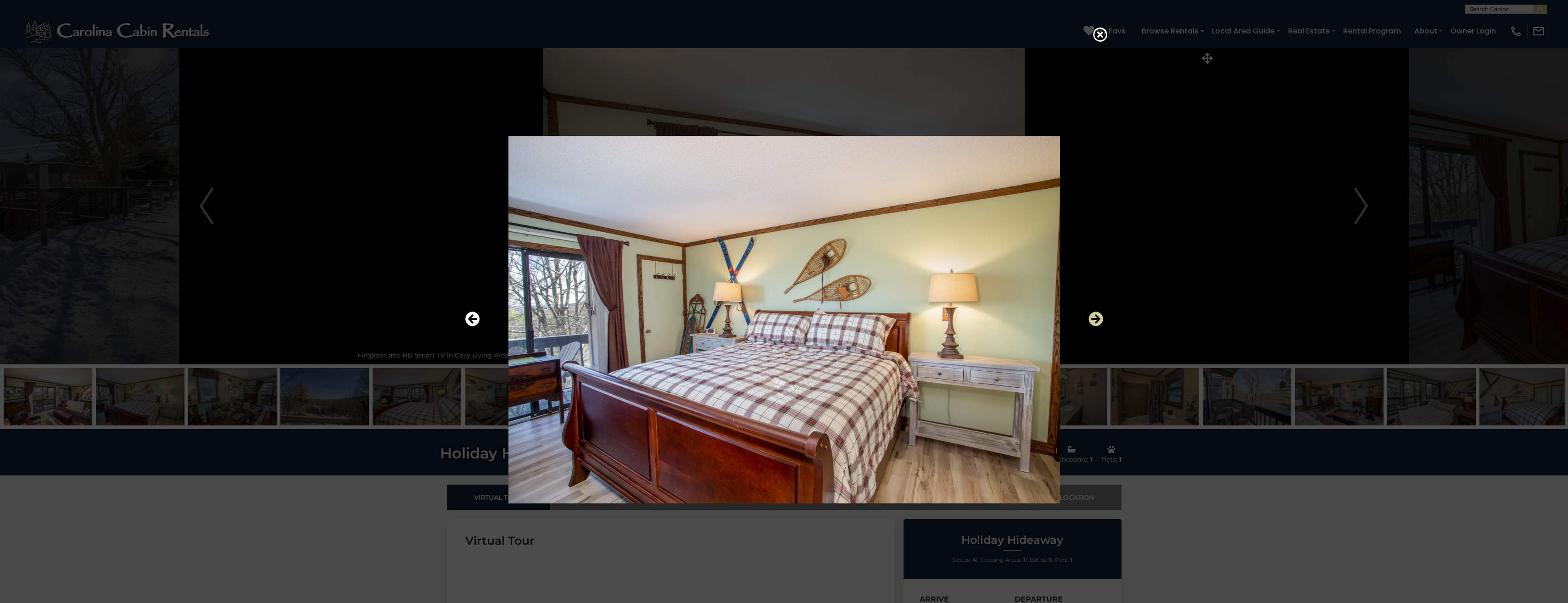
click at [1097, 318] on icon "Next" at bounding box center [1095, 319] width 15 height 15
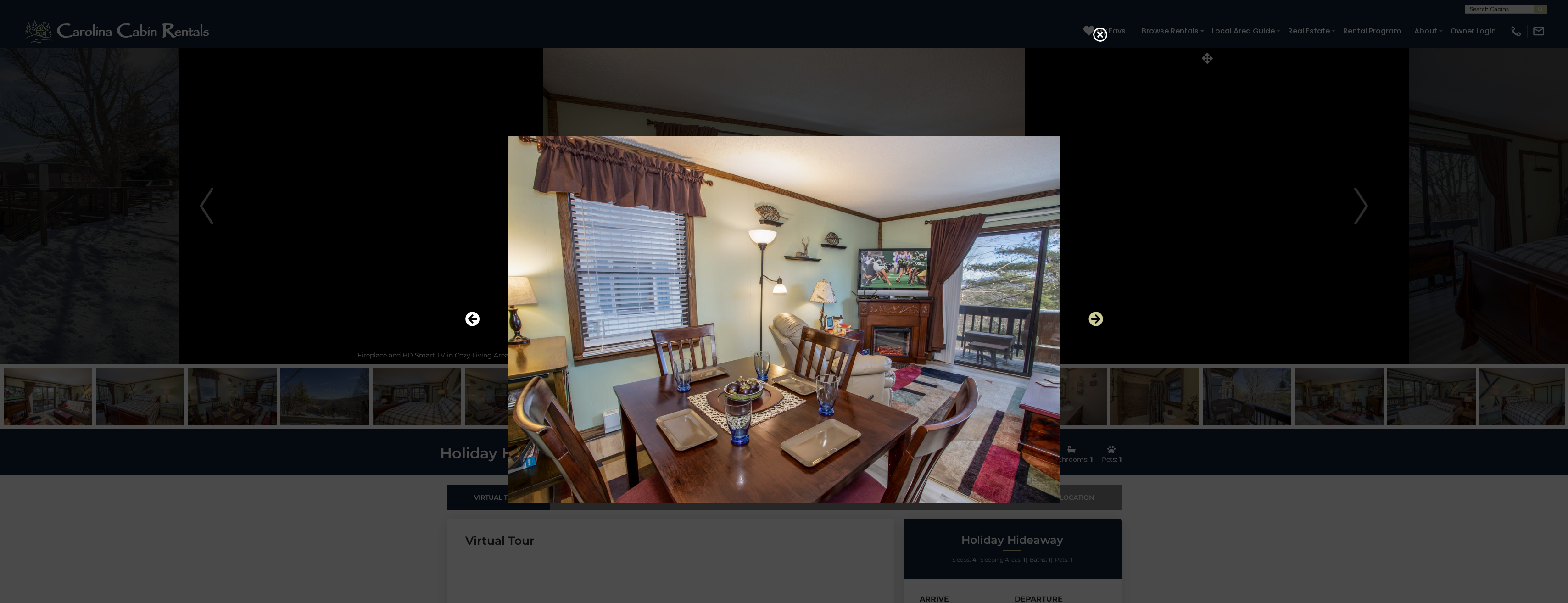
click at [1095, 316] on icon "Next" at bounding box center [1095, 319] width 15 height 15
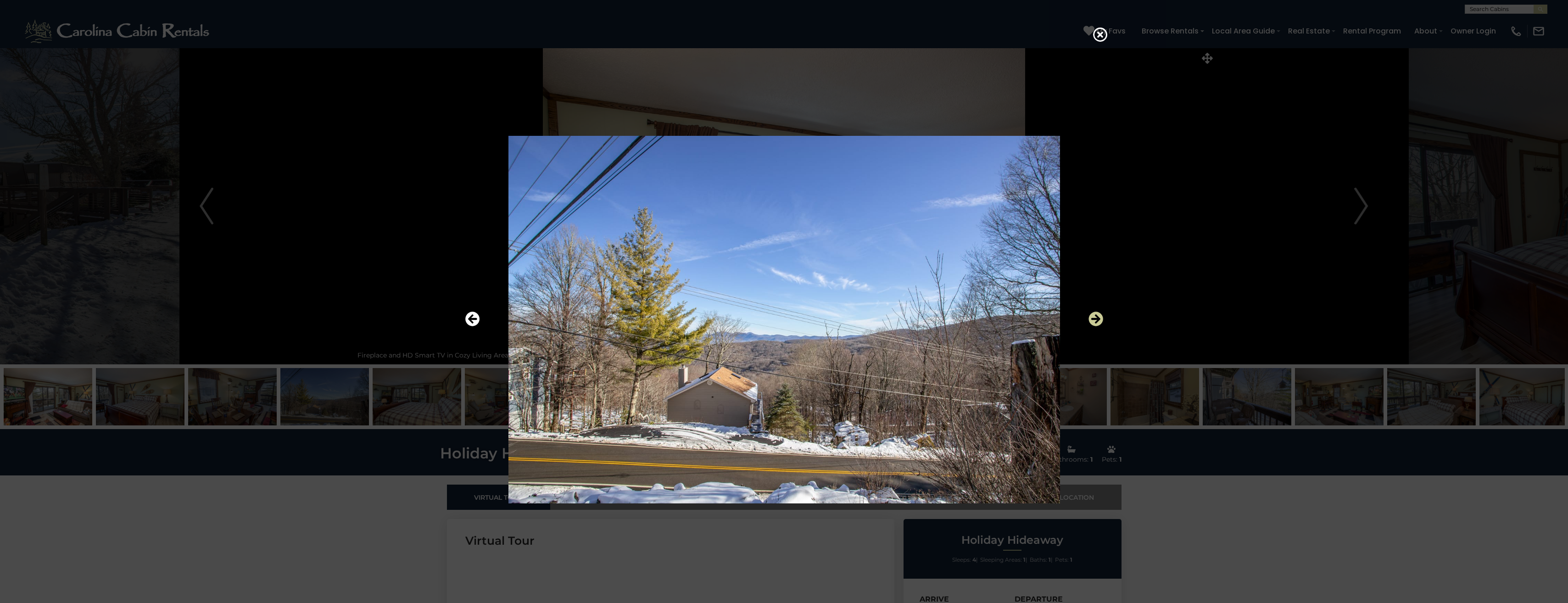
click at [1095, 316] on icon "Next" at bounding box center [1095, 319] width 15 height 15
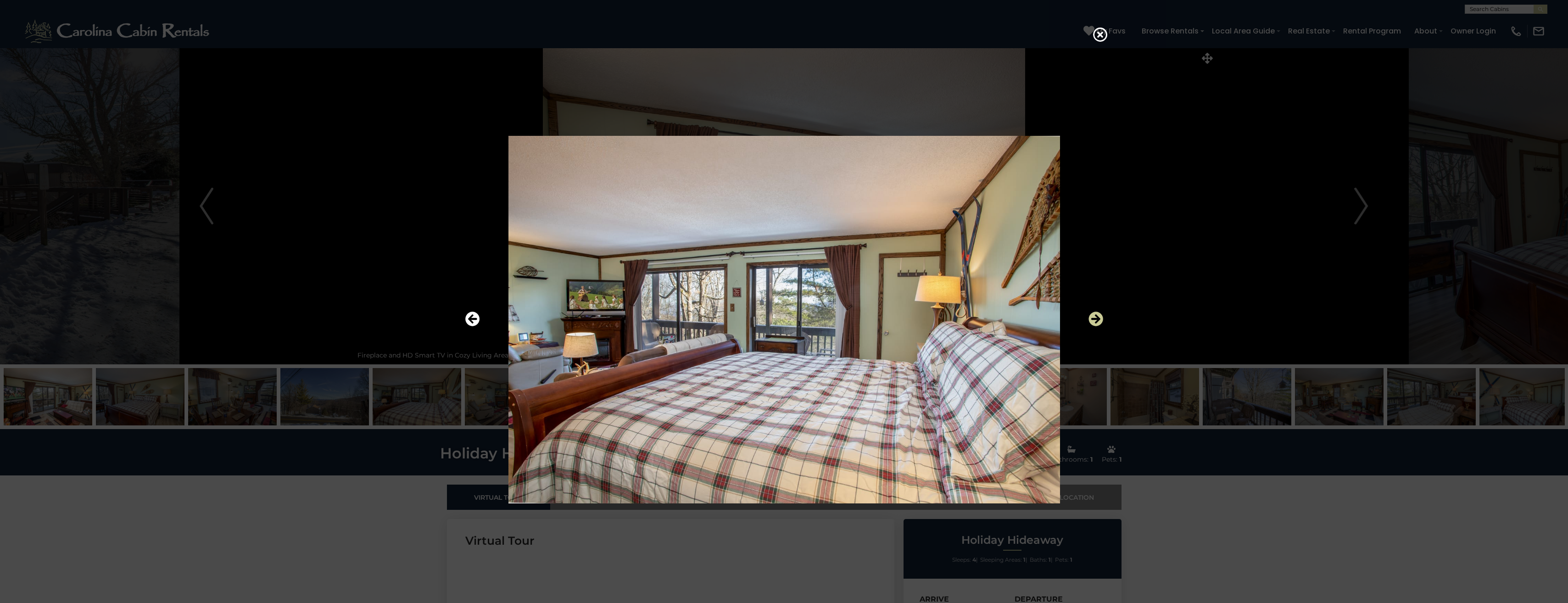
click at [1095, 316] on icon "Next" at bounding box center [1095, 319] width 15 height 15
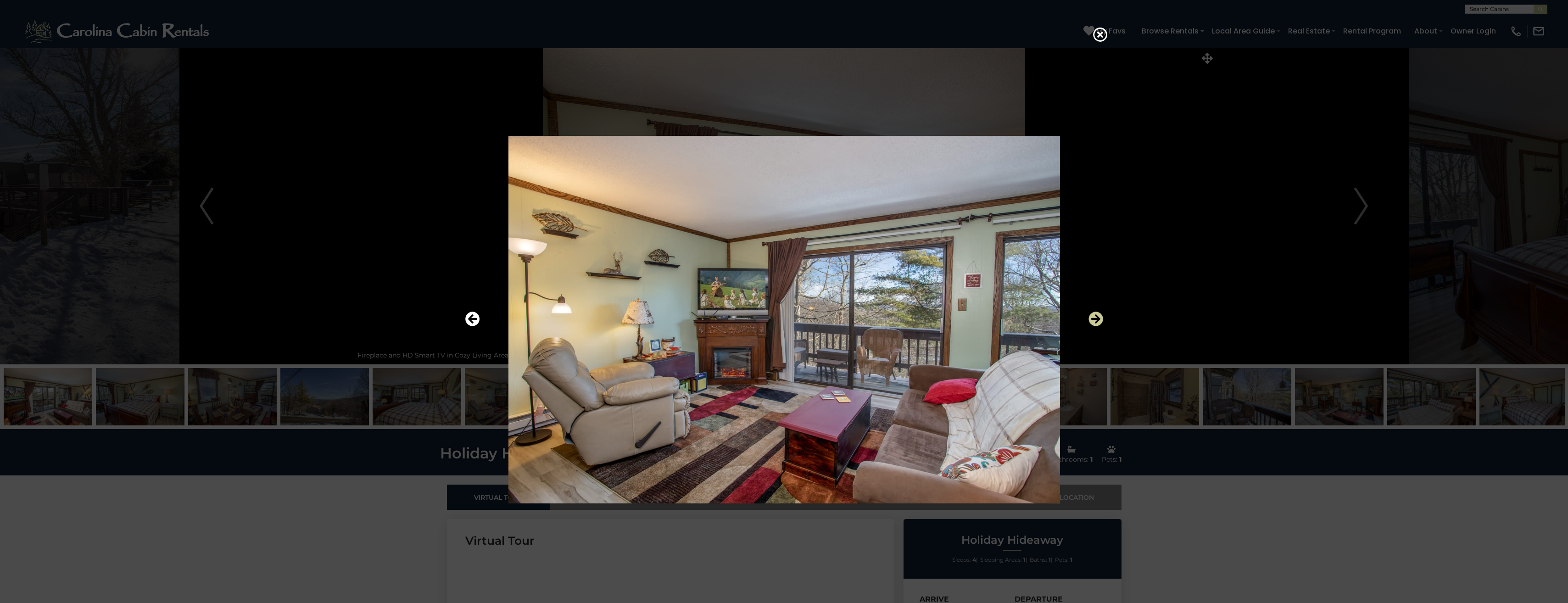
click at [1095, 316] on icon "Next" at bounding box center [1095, 319] width 15 height 15
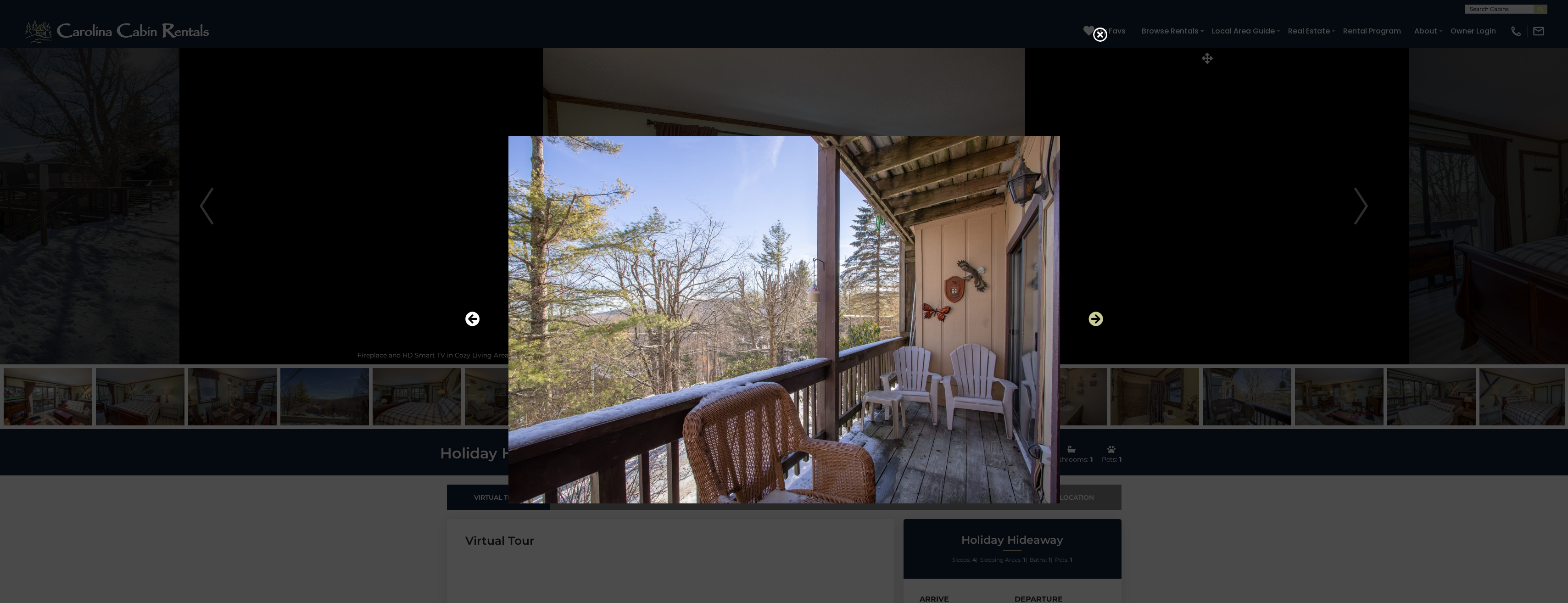
click at [1095, 316] on icon "Next" at bounding box center [1095, 319] width 15 height 15
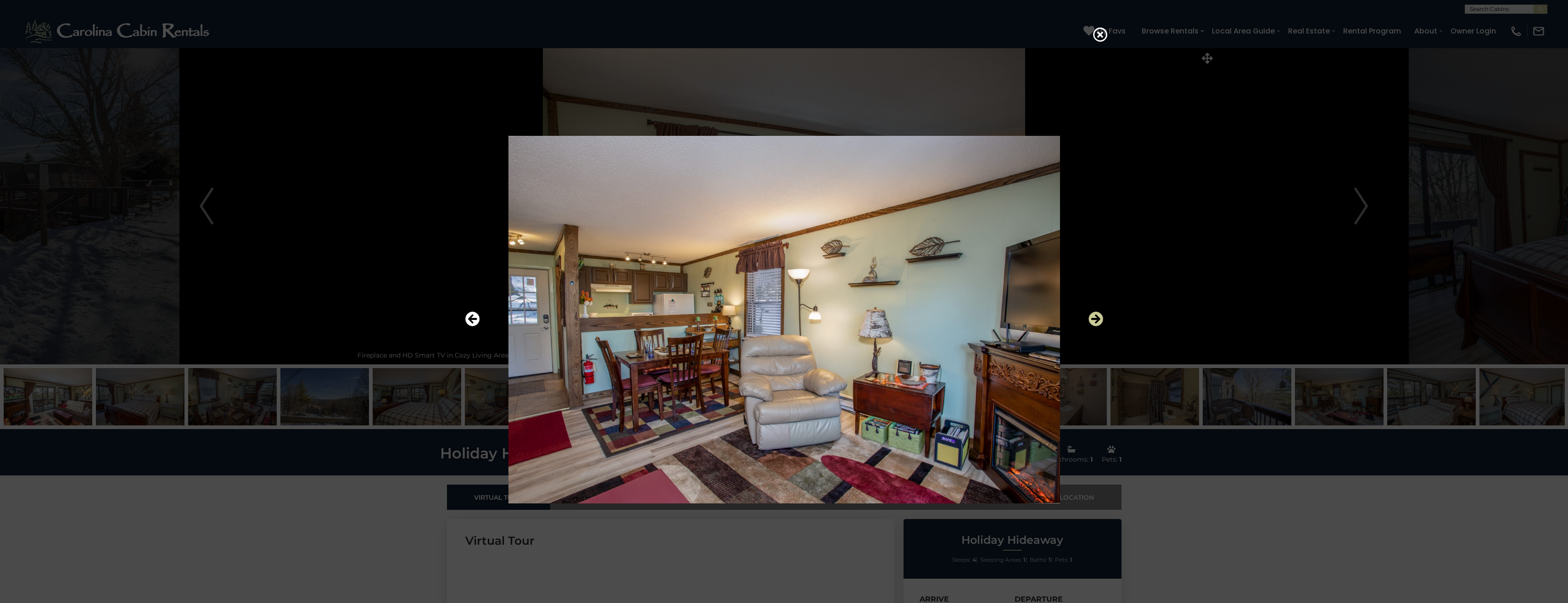
click at [1095, 316] on icon "Next" at bounding box center [1095, 319] width 15 height 15
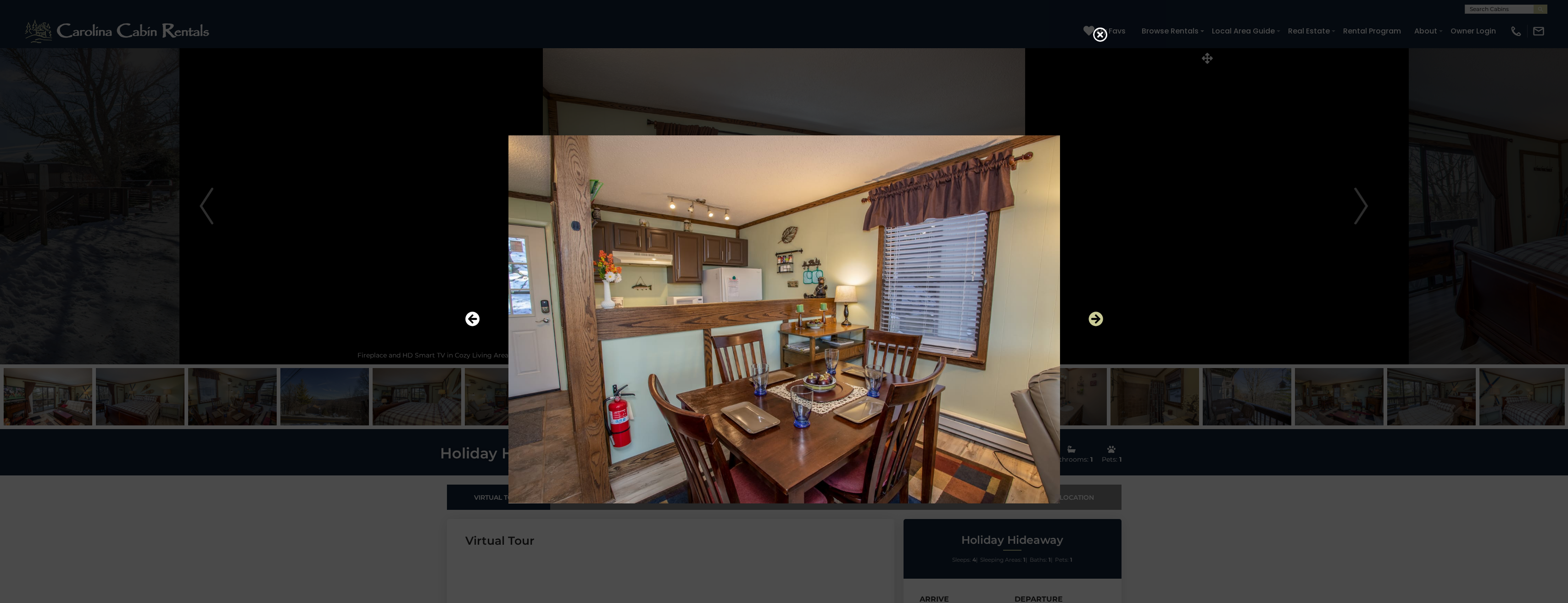
click at [1095, 316] on icon "Next" at bounding box center [1095, 319] width 15 height 15
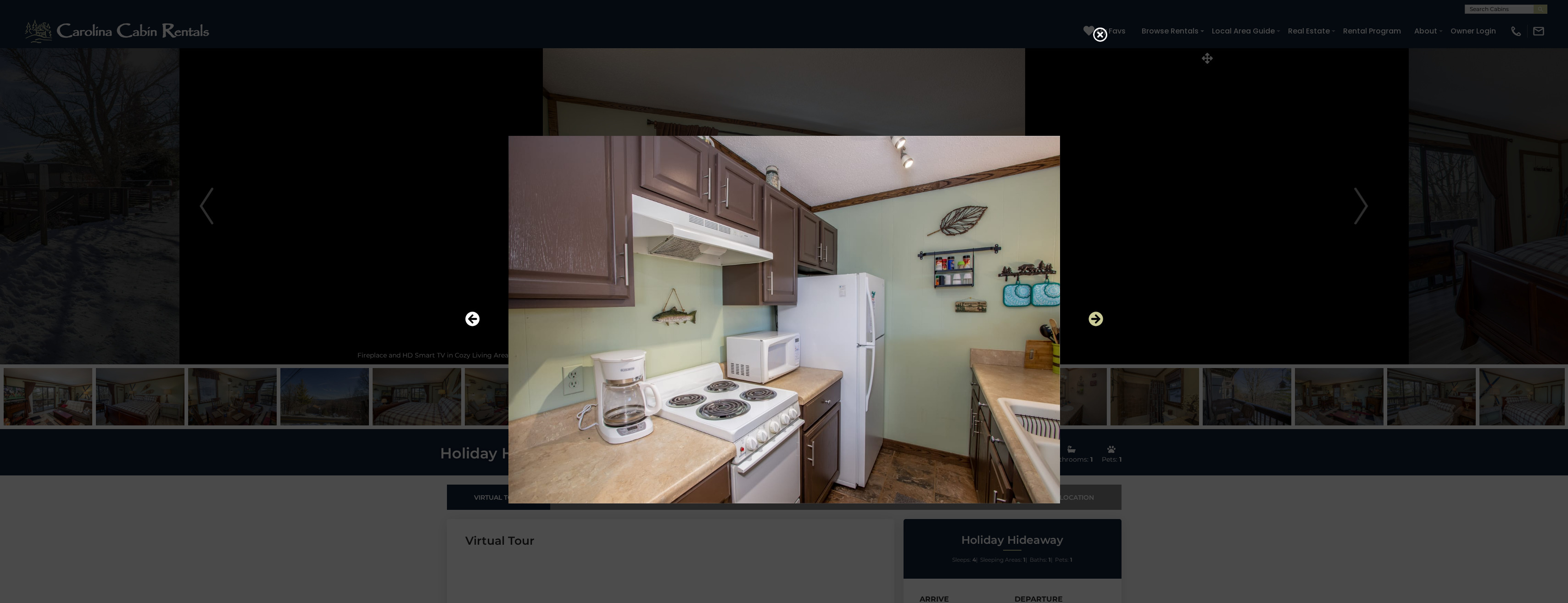
click at [1095, 316] on icon "Next" at bounding box center [1095, 319] width 15 height 15
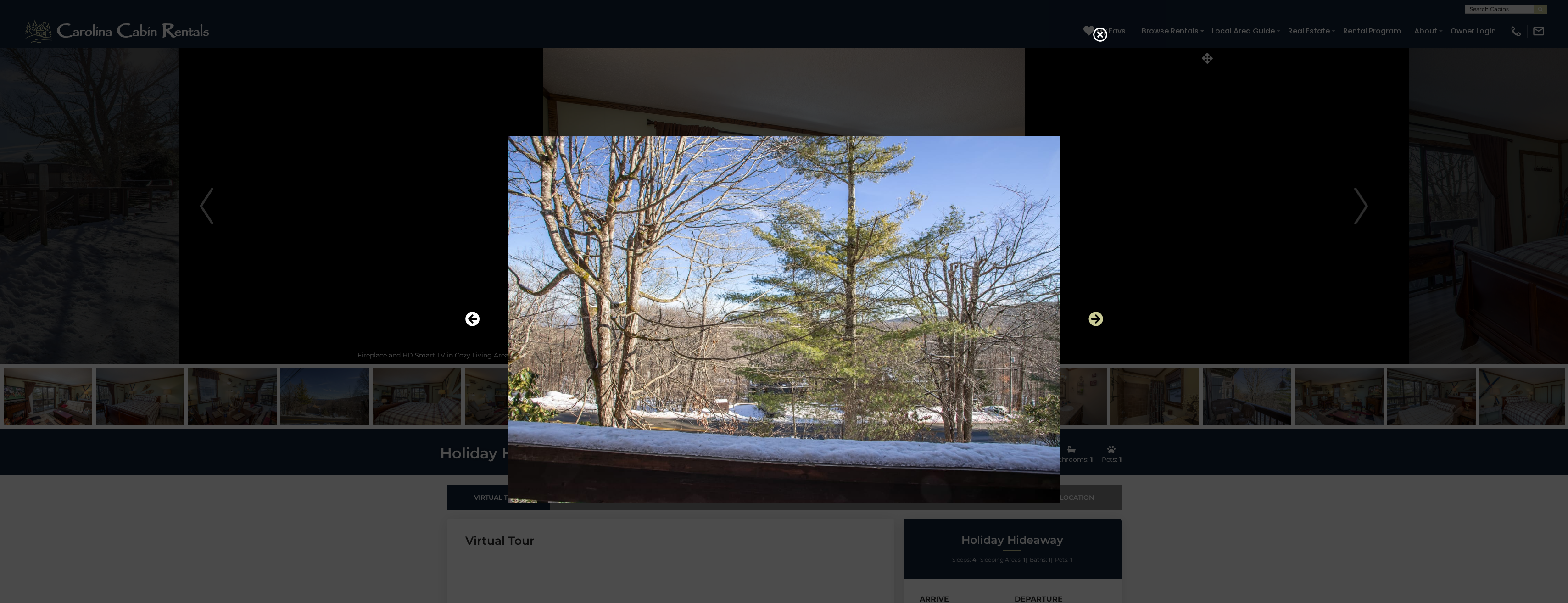
click at [1096, 316] on icon "Next" at bounding box center [1095, 319] width 15 height 15
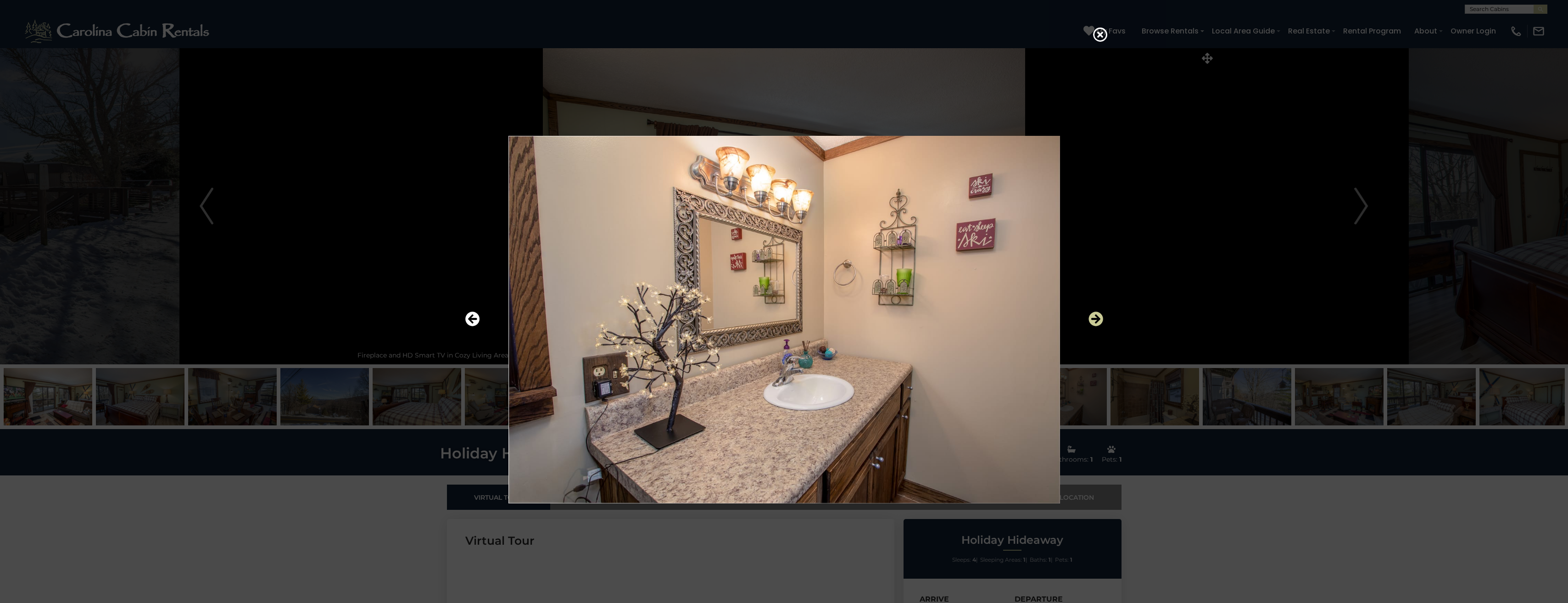
click at [1096, 316] on icon "Next" at bounding box center [1095, 319] width 15 height 15
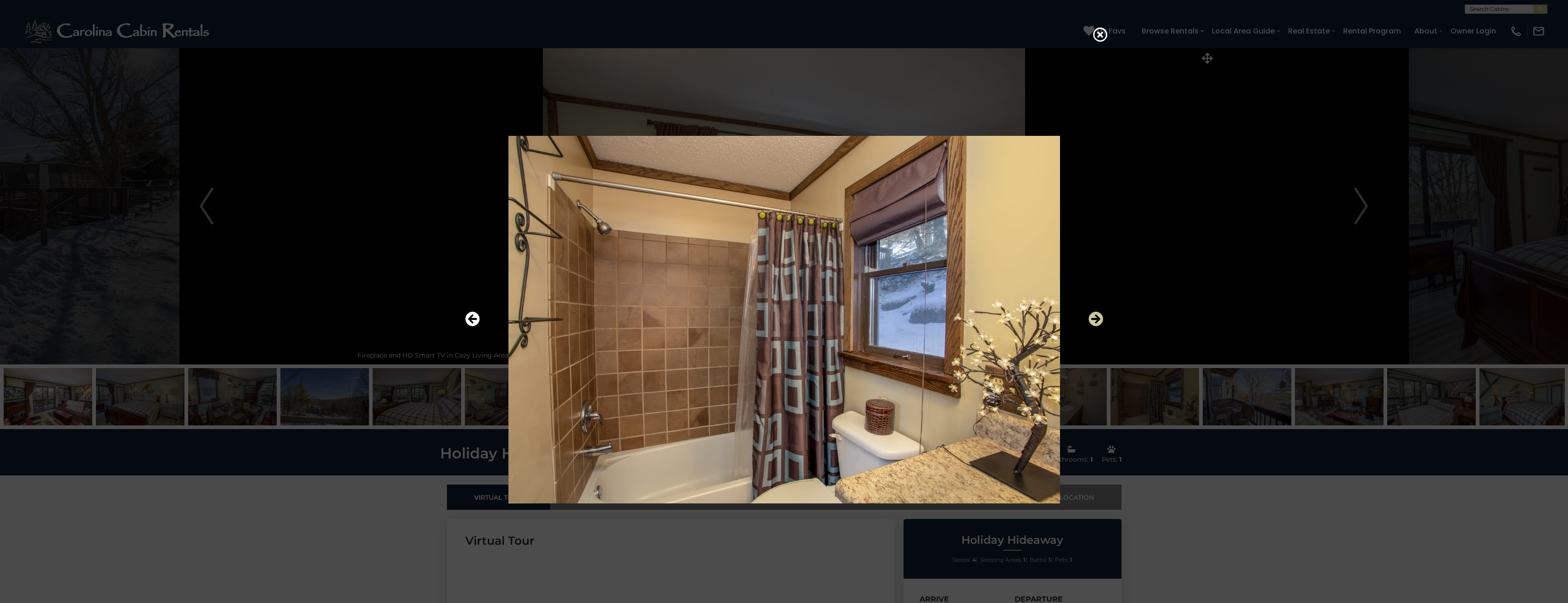
click at [1096, 316] on icon "Next" at bounding box center [1095, 319] width 15 height 15
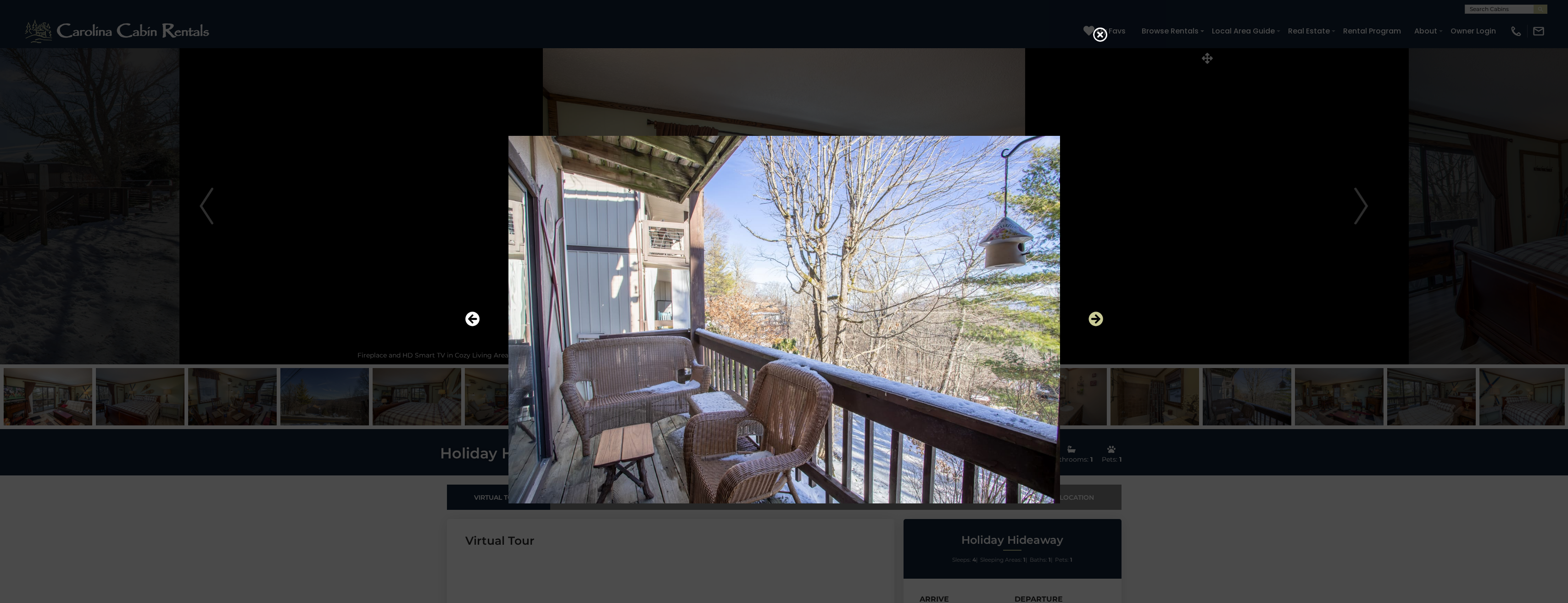
click at [1097, 315] on icon "Next" at bounding box center [1095, 319] width 15 height 15
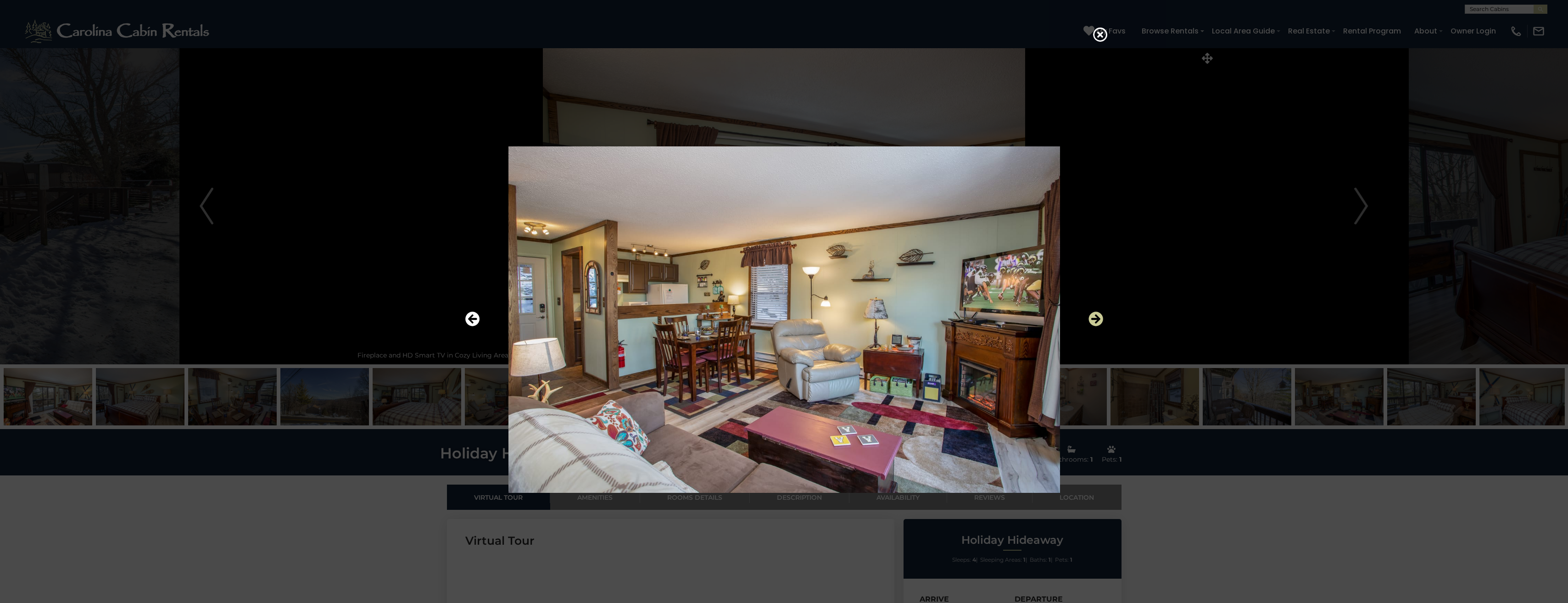
click at [1097, 315] on icon "Next" at bounding box center [1095, 319] width 15 height 15
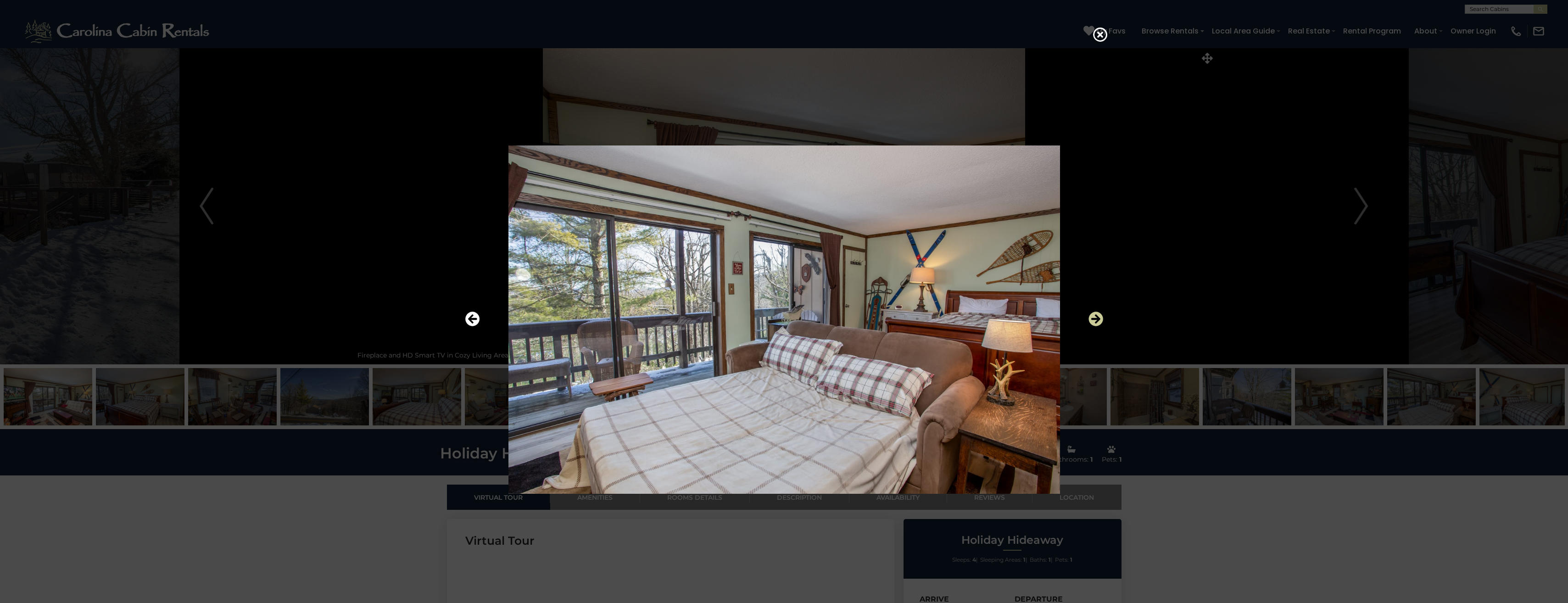
click at [1097, 315] on icon "Next" at bounding box center [1095, 319] width 15 height 15
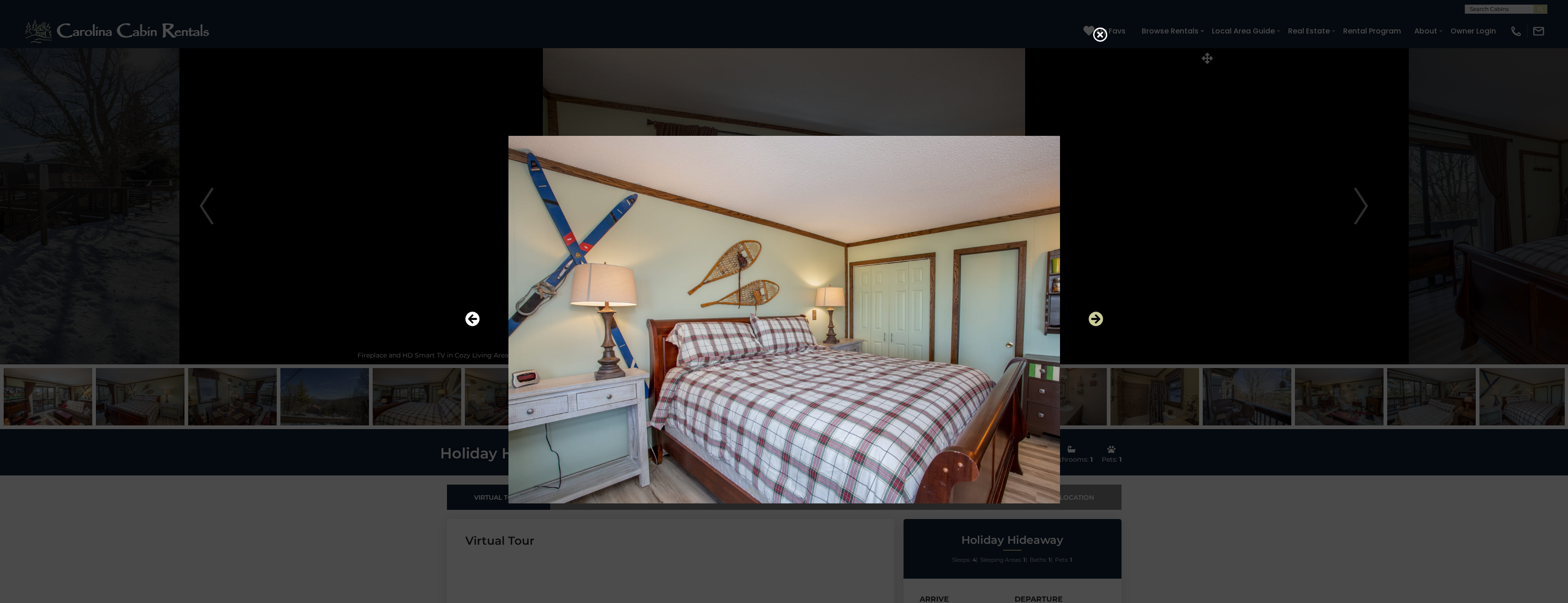
click at [1097, 315] on icon "Next" at bounding box center [1095, 319] width 15 height 15
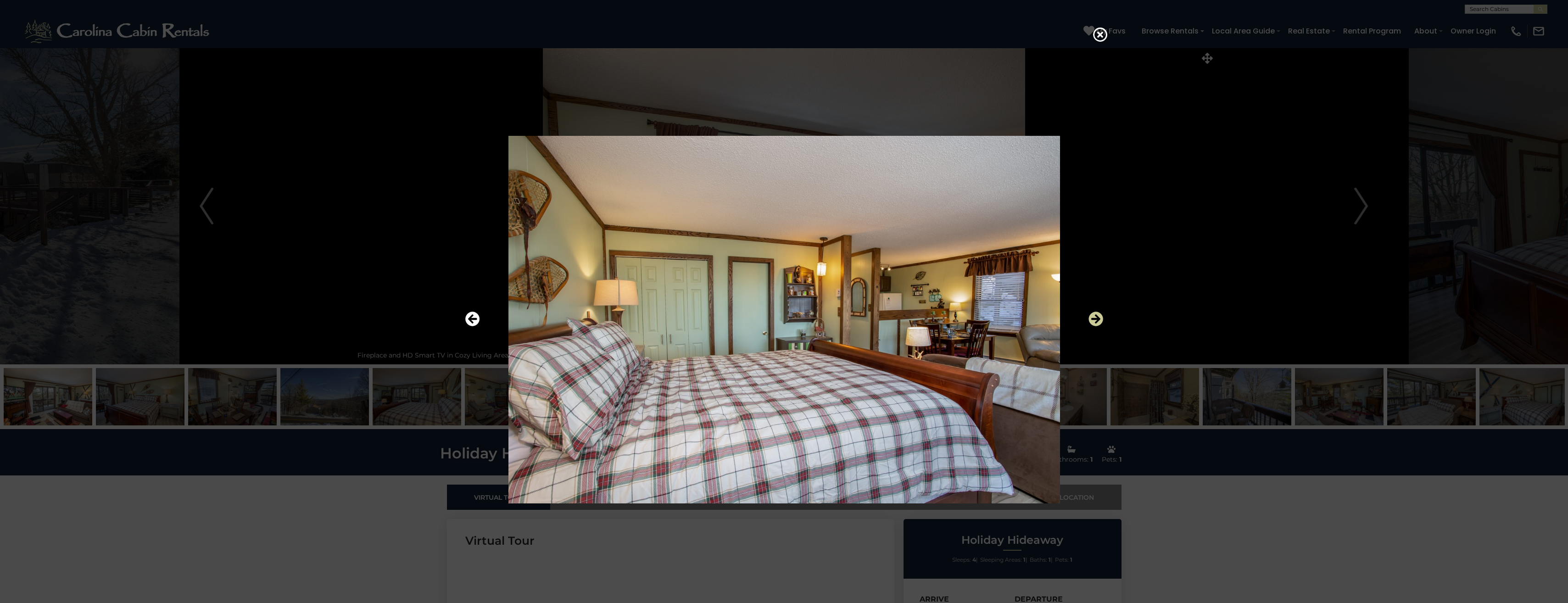
click at [1097, 315] on icon "Next" at bounding box center [1095, 319] width 15 height 15
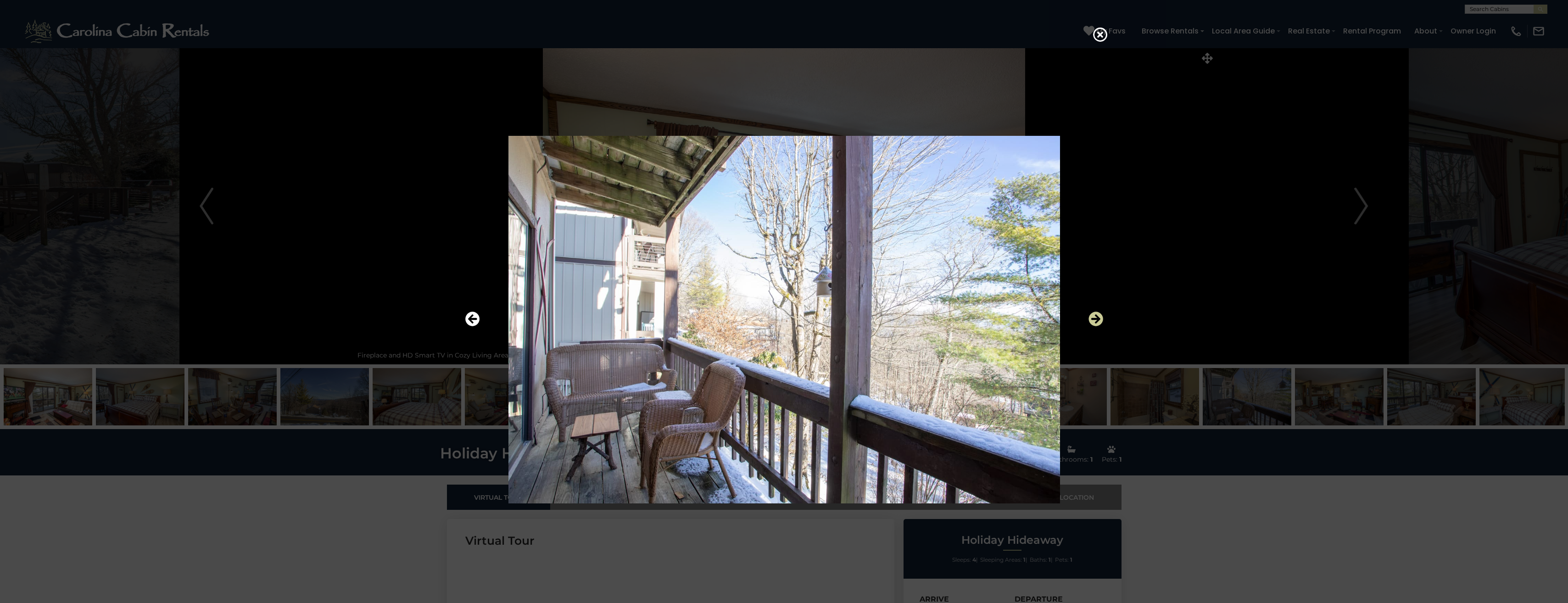
click at [1097, 315] on icon "Next" at bounding box center [1095, 319] width 15 height 15
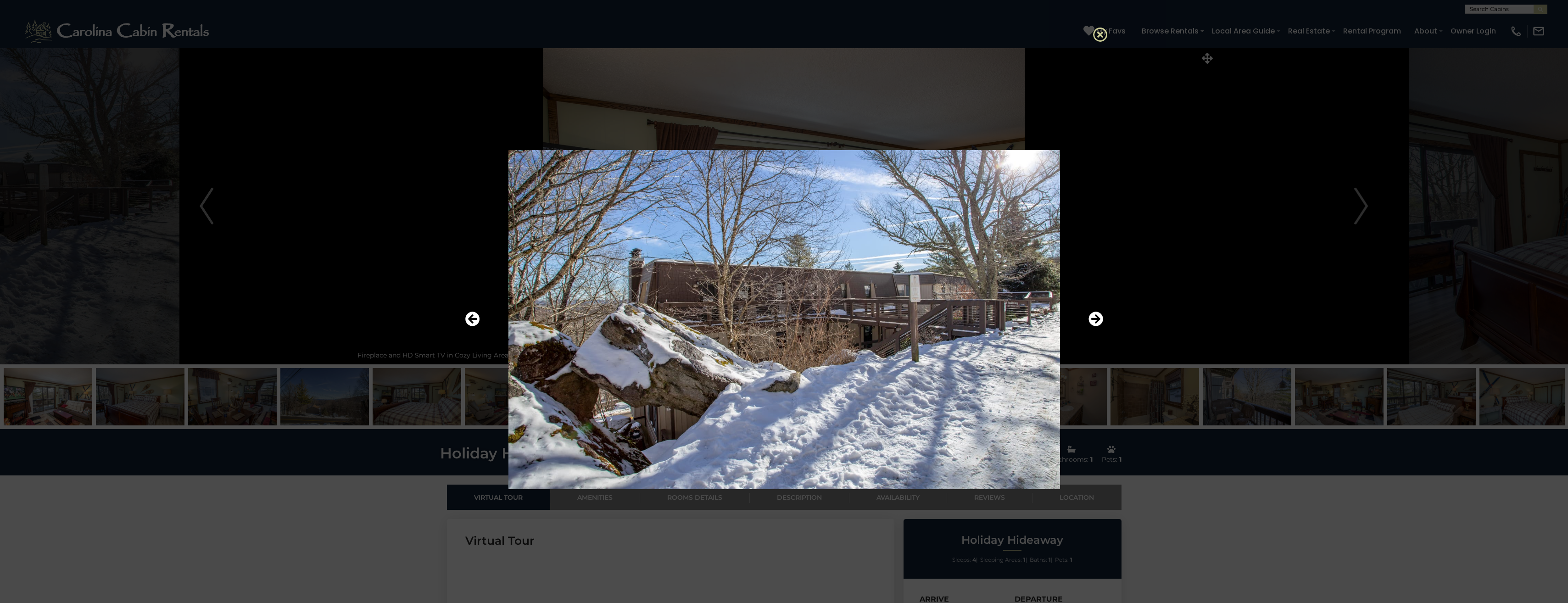
click at [1101, 35] on icon at bounding box center [1100, 34] width 15 height 15
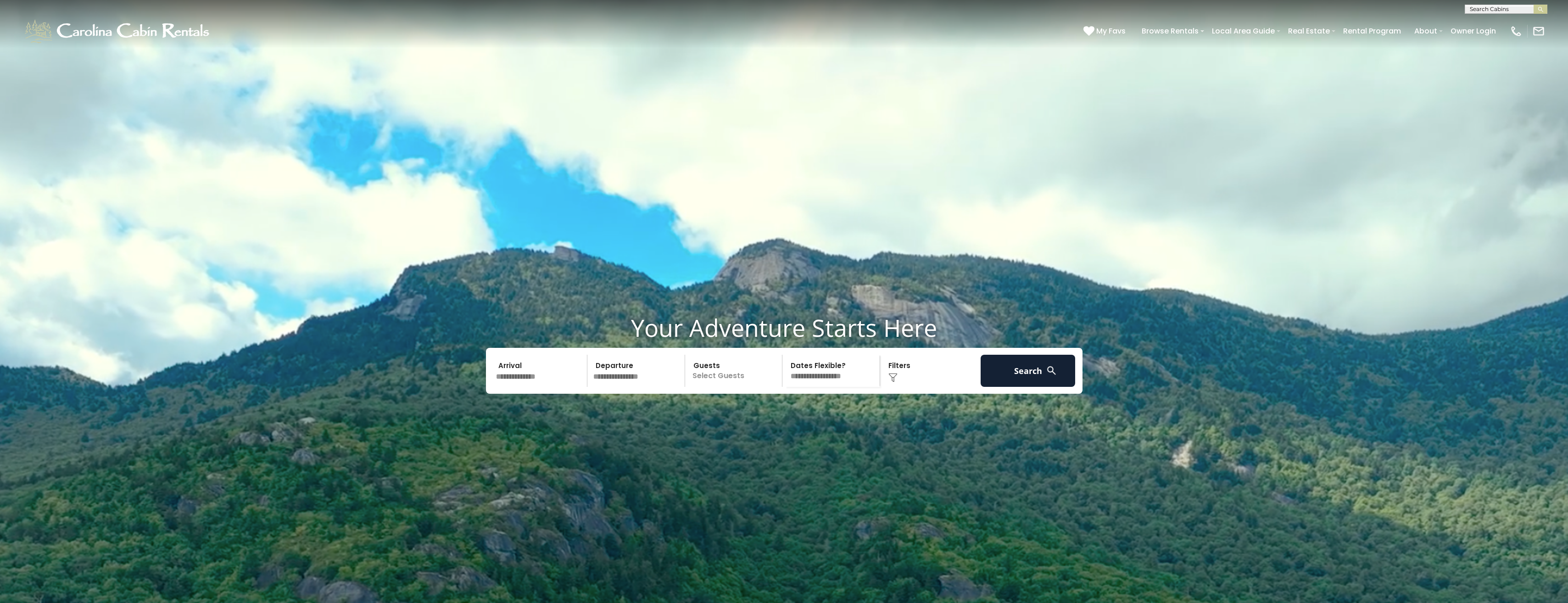
click at [530, 387] on input "text" at bounding box center [540, 371] width 95 height 32
click at [593, 437] on span "Next" at bounding box center [594, 435] width 8 height 8
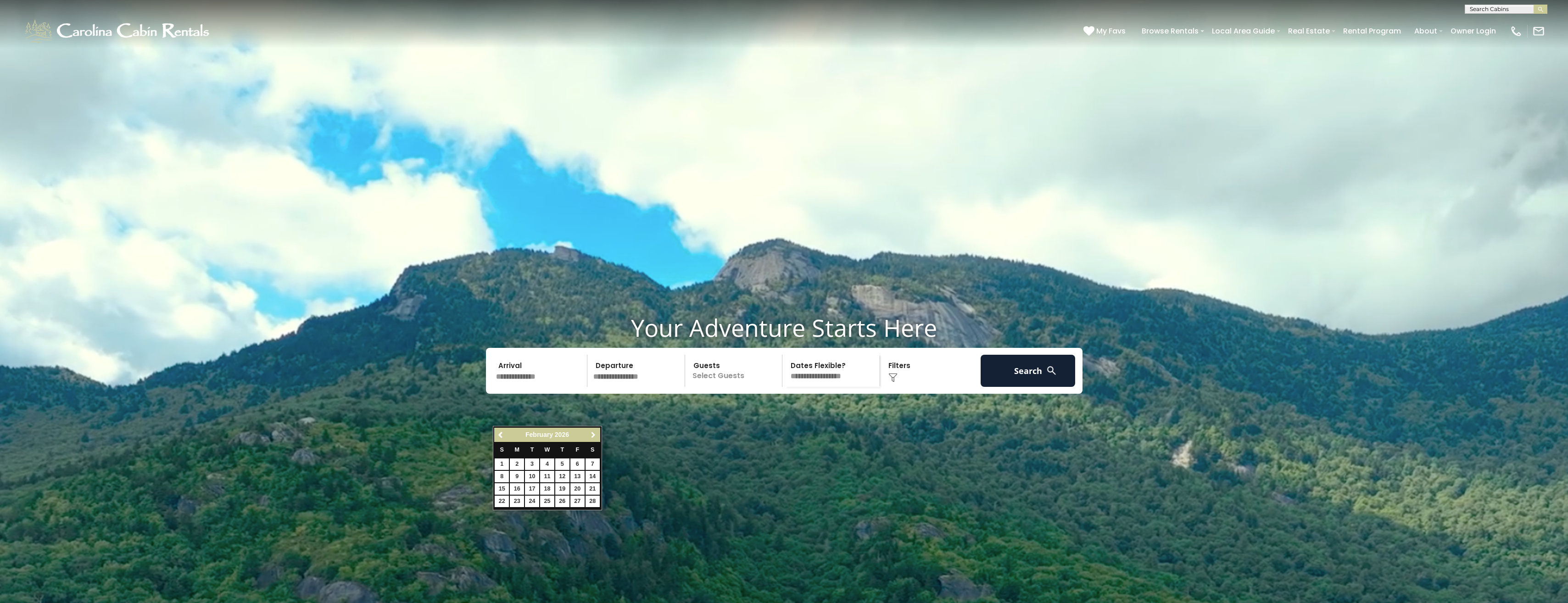
click at [593, 437] on span "Next" at bounding box center [594, 435] width 8 height 8
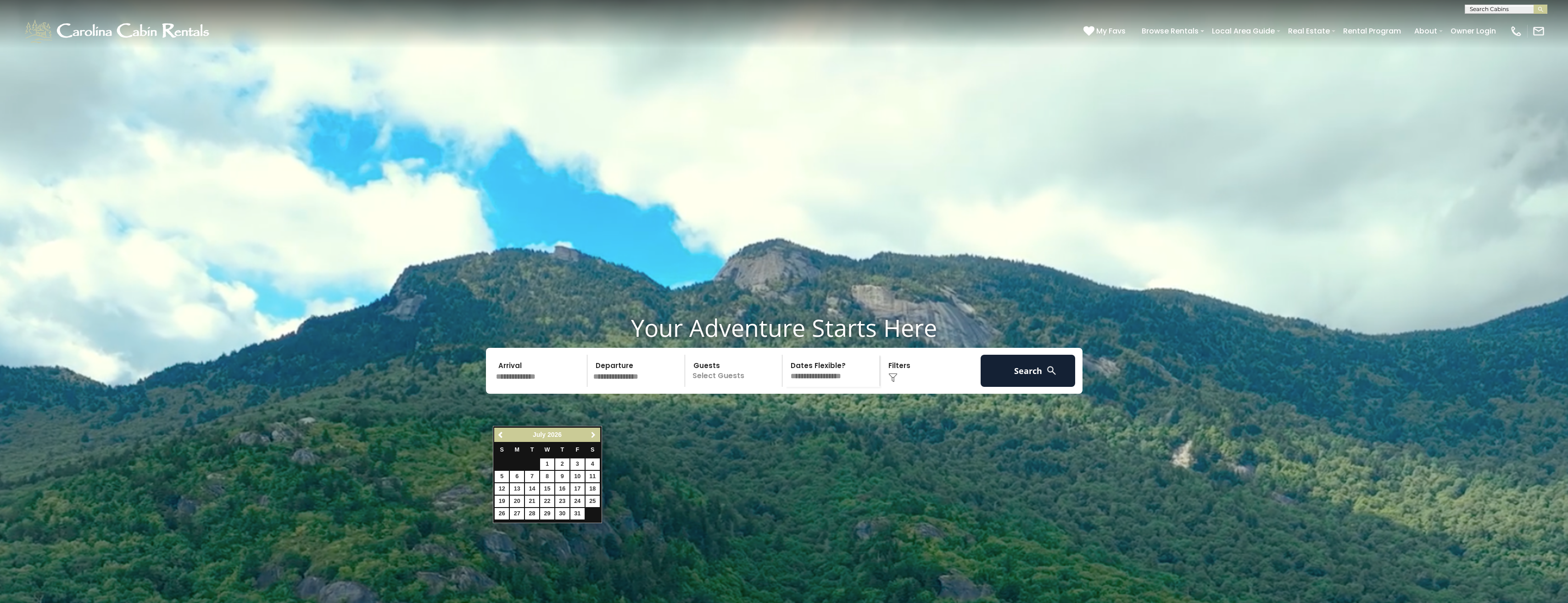
click at [593, 437] on span "Next" at bounding box center [594, 435] width 8 height 8
click at [594, 502] on link "26" at bounding box center [593, 501] width 15 height 11
type input "*******"
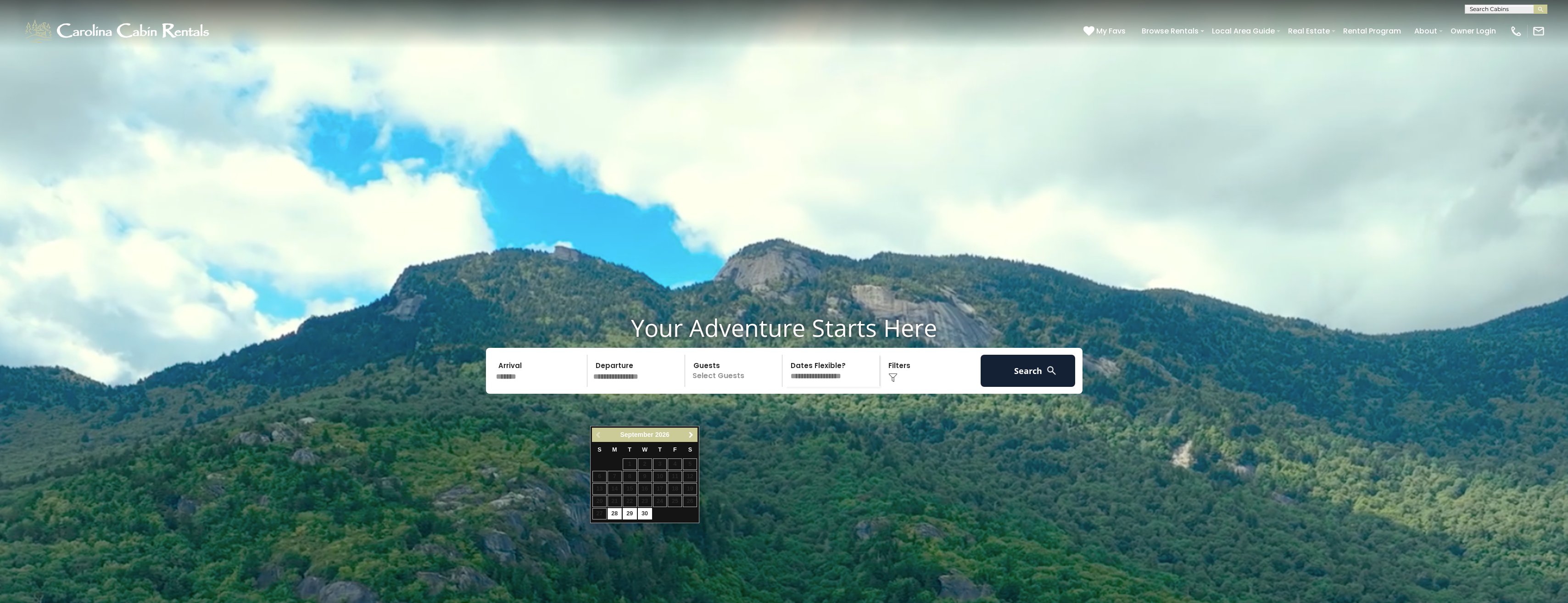
click at [690, 439] on link "Next" at bounding box center [691, 435] width 11 height 11
click at [689, 465] on link "3" at bounding box center [690, 464] width 15 height 11
type input "*******"
click at [724, 387] on p "Select Guests" at bounding box center [735, 371] width 95 height 32
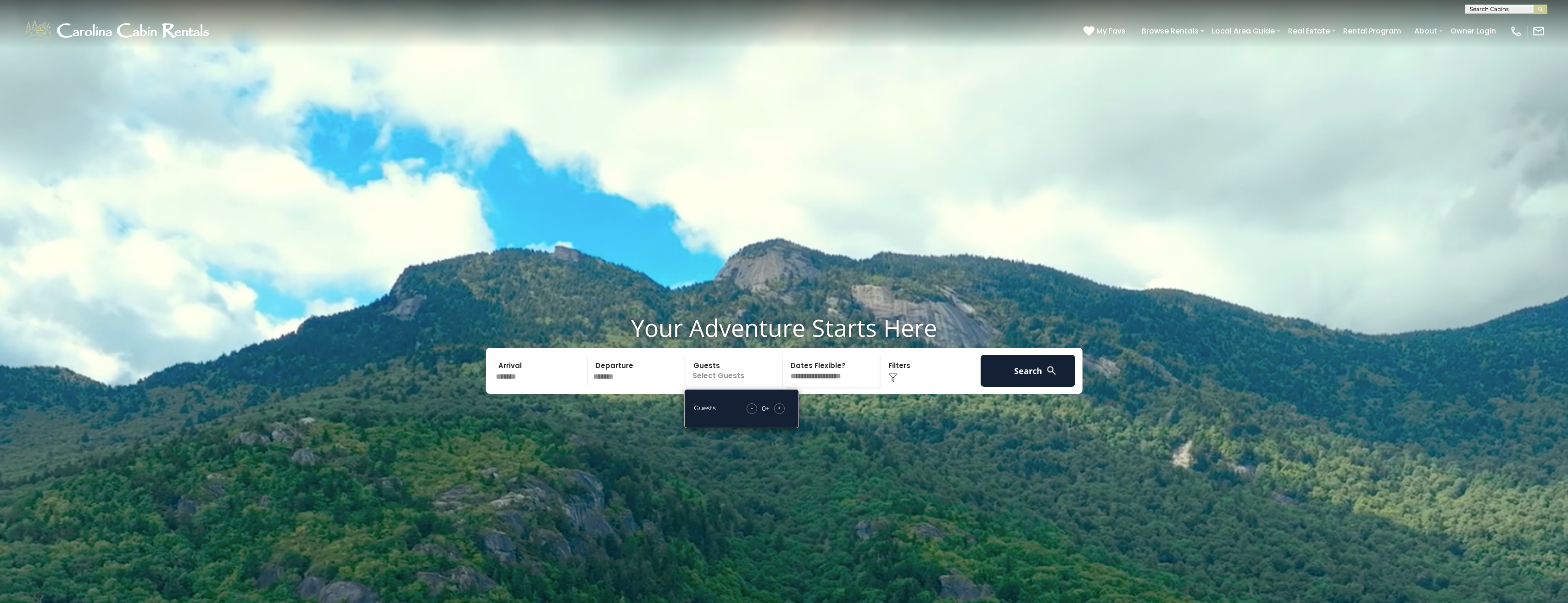
click at [779, 412] on span "+" at bounding box center [779, 408] width 4 height 9
click at [780, 412] on span "+" at bounding box center [779, 408] width 4 height 9
click at [823, 387] on select "**********" at bounding box center [833, 371] width 95 height 32
click at [926, 387] on div "Click to Choose" at bounding box center [930, 371] width 95 height 32
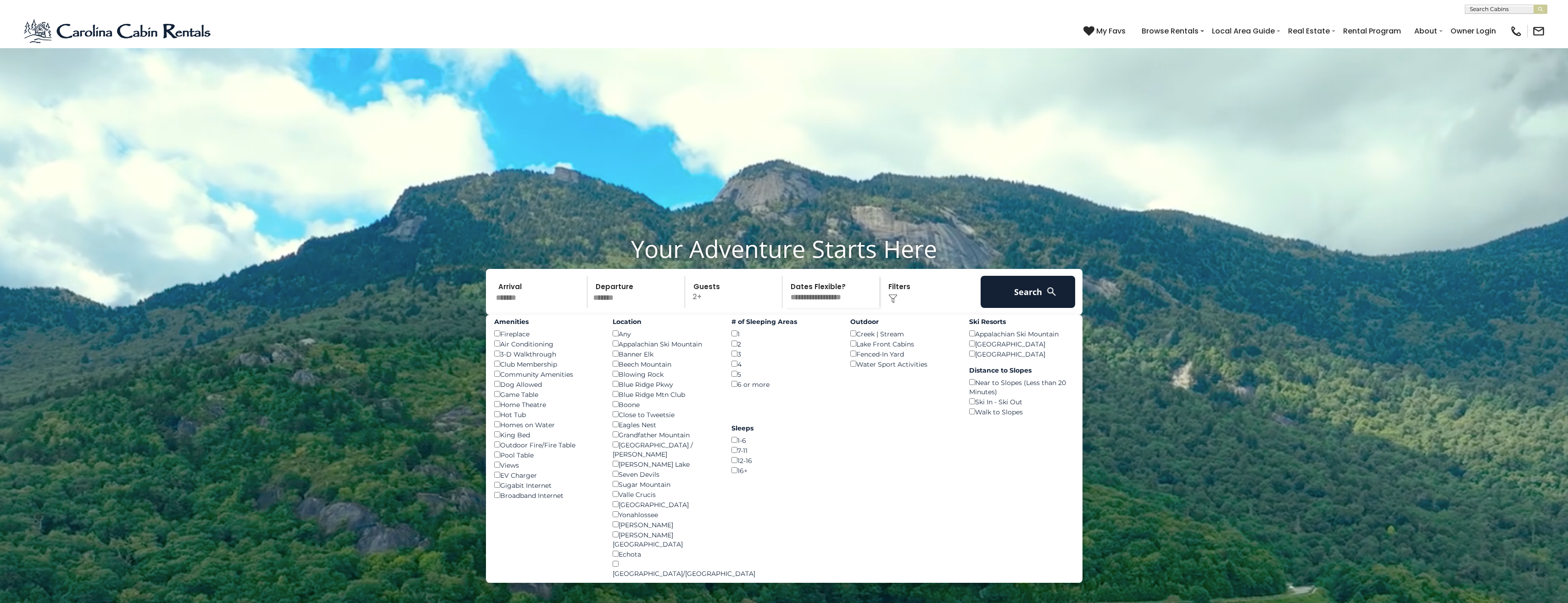
scroll to position [92, 0]
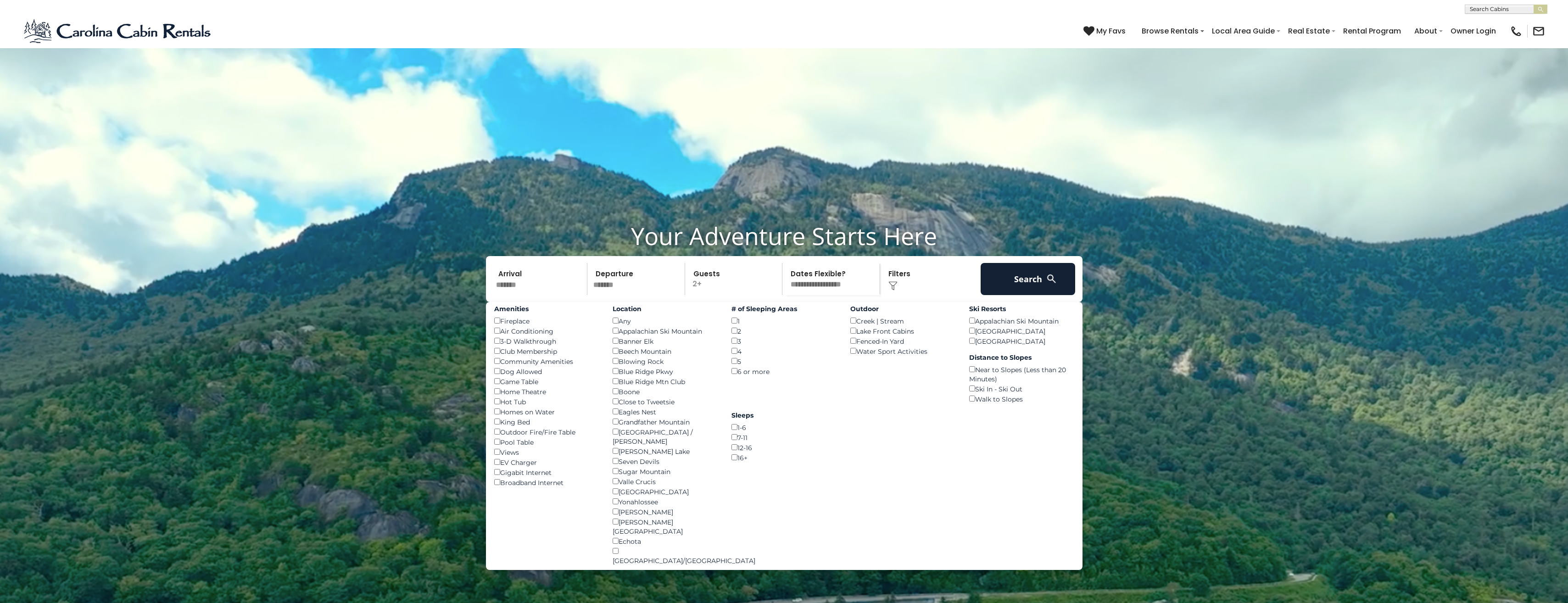
click at [519, 427] on div "King Bed ()" at bounding box center [546, 422] width 105 height 10
click at [502, 427] on div "King Bed ()" at bounding box center [546, 422] width 105 height 10
click at [1026, 295] on button "Search" at bounding box center [1028, 279] width 95 height 32
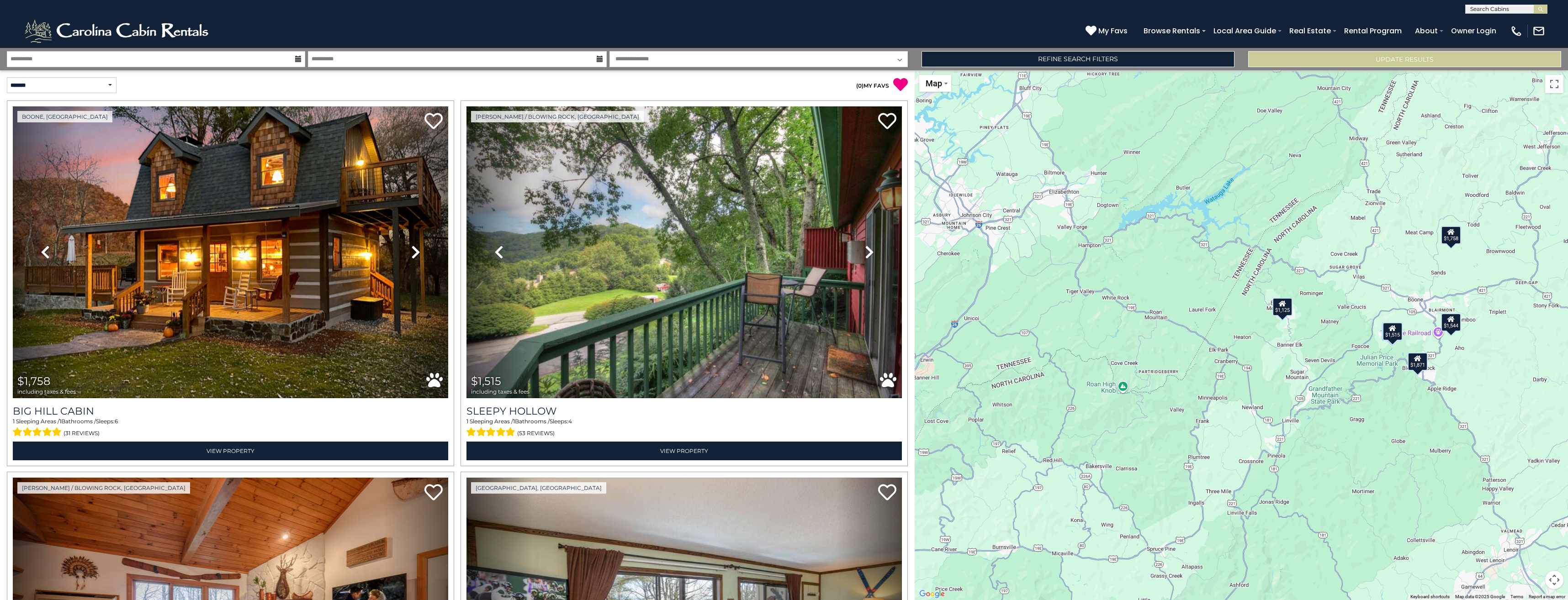
click at [751, 60] on select "**********" at bounding box center [758, 59] width 299 height 16
click at [749, 36] on div "[PHONE_NUMBER] My Favs Browse Rentals Local Area Guide Activities & Attractions…" at bounding box center [784, 30] width 1568 height 34
click at [106, 84] on select "**********" at bounding box center [62, 85] width 110 height 16
select select "*********"
click at [7, 77] on select "**********" at bounding box center [62, 85] width 110 height 16
